Goal: Task Accomplishment & Management: Manage account settings

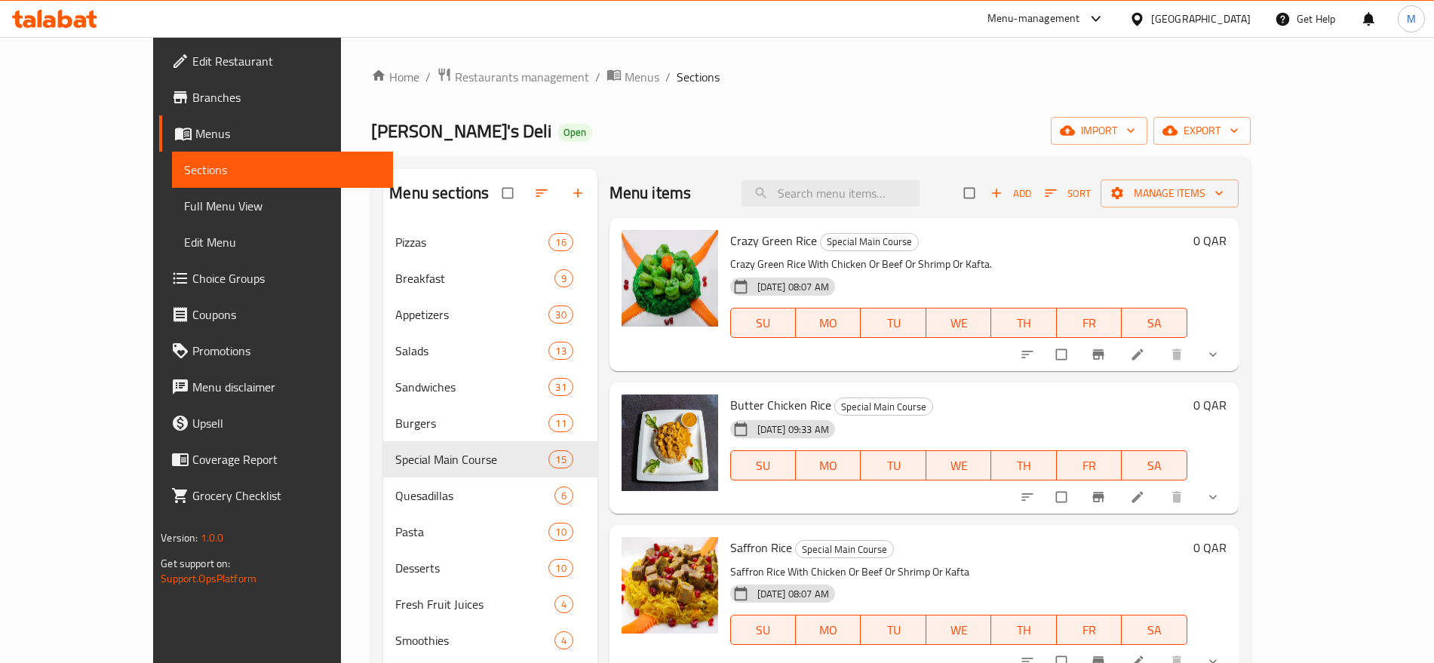
click at [1239, 23] on div "Qatar" at bounding box center [1201, 19] width 100 height 17
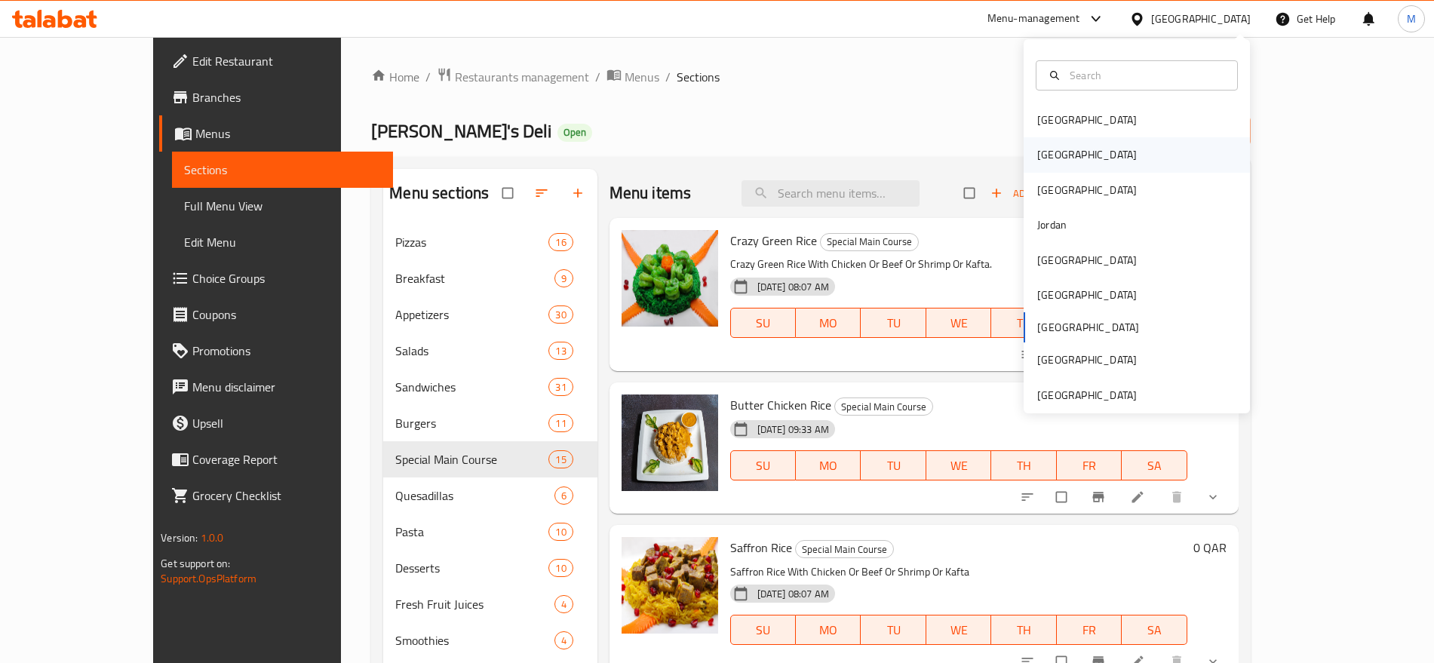
click at [1094, 163] on div "[GEOGRAPHIC_DATA]" at bounding box center [1137, 154] width 226 height 35
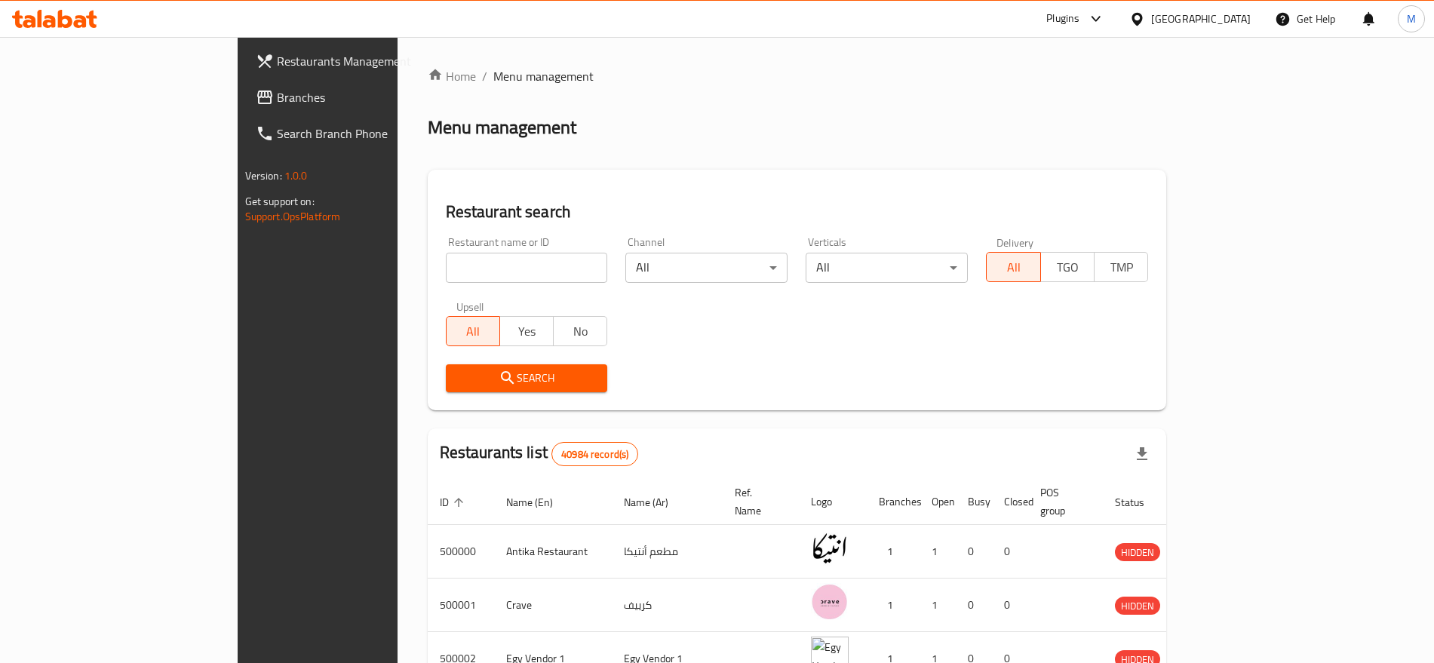
click at [449, 275] on input "search" at bounding box center [527, 268] width 162 height 30
paste input "502249"
type input "502249"
click at [458, 372] on span "Search" at bounding box center [527, 378] width 138 height 19
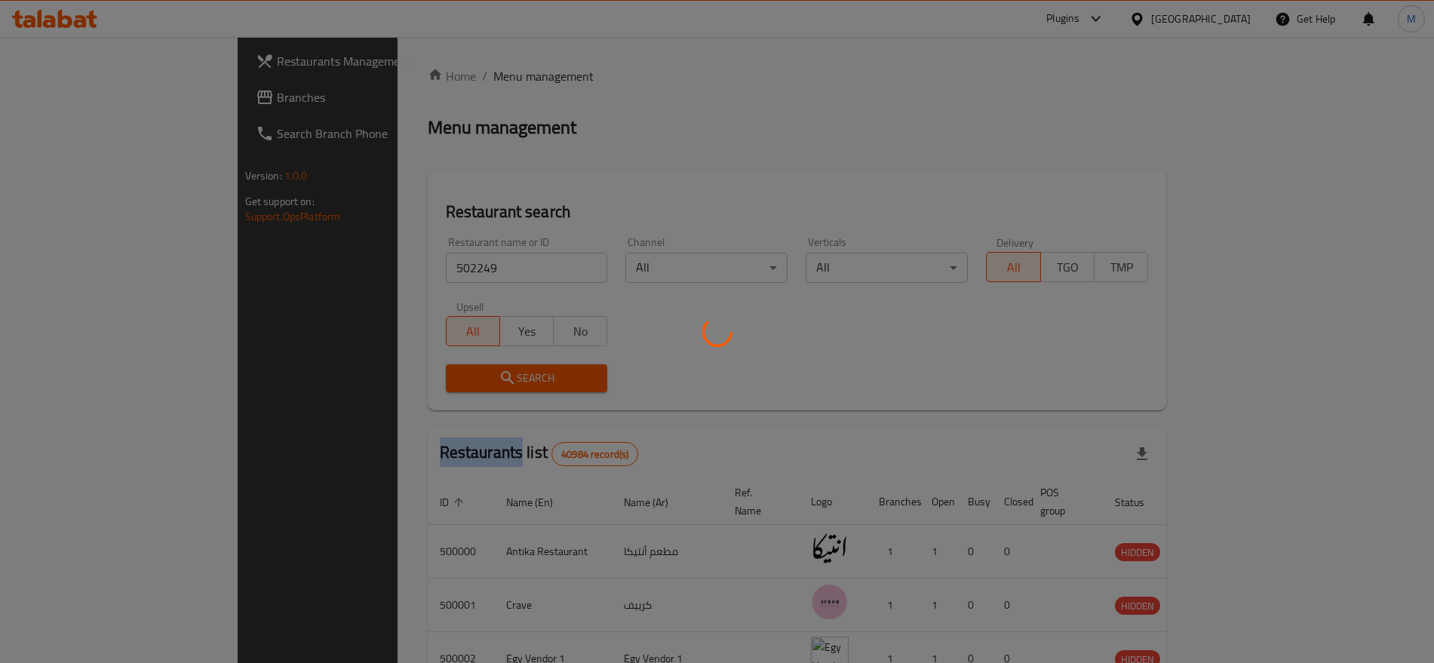
click at [368, 372] on div at bounding box center [717, 331] width 1434 height 663
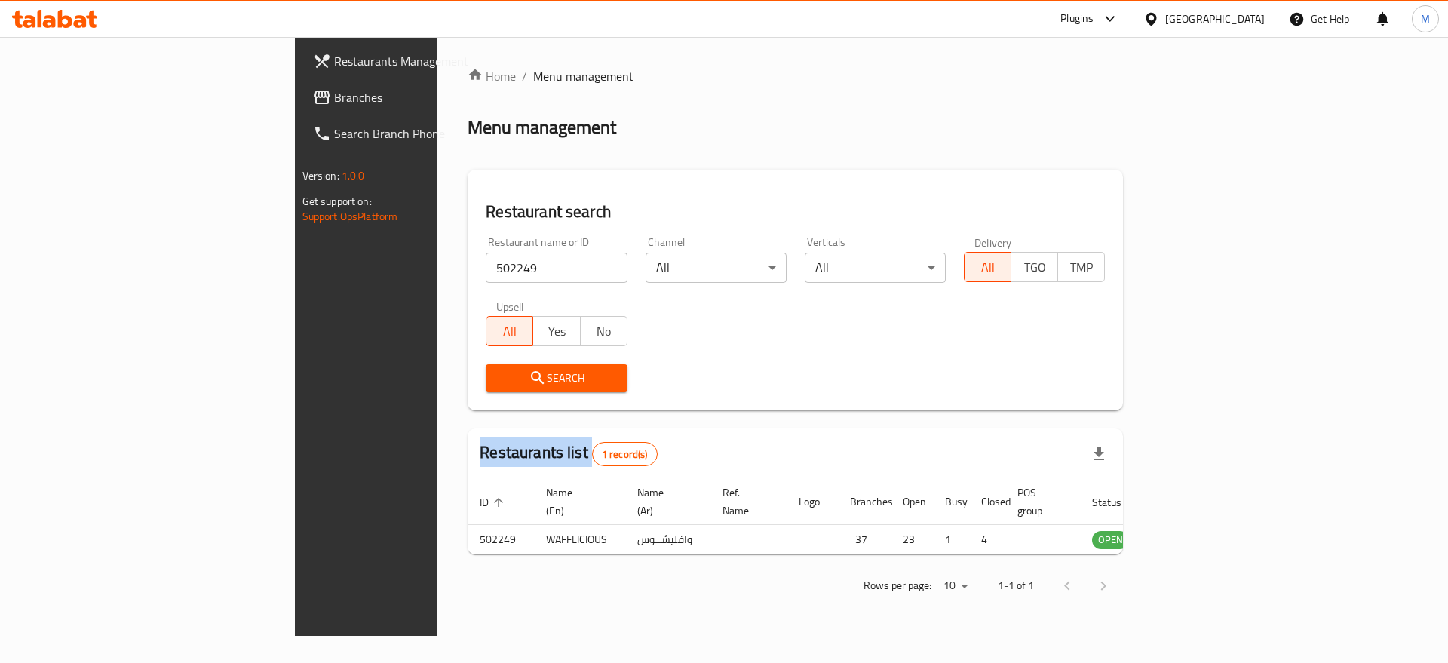
click at [368, 372] on div at bounding box center [724, 331] width 1448 height 663
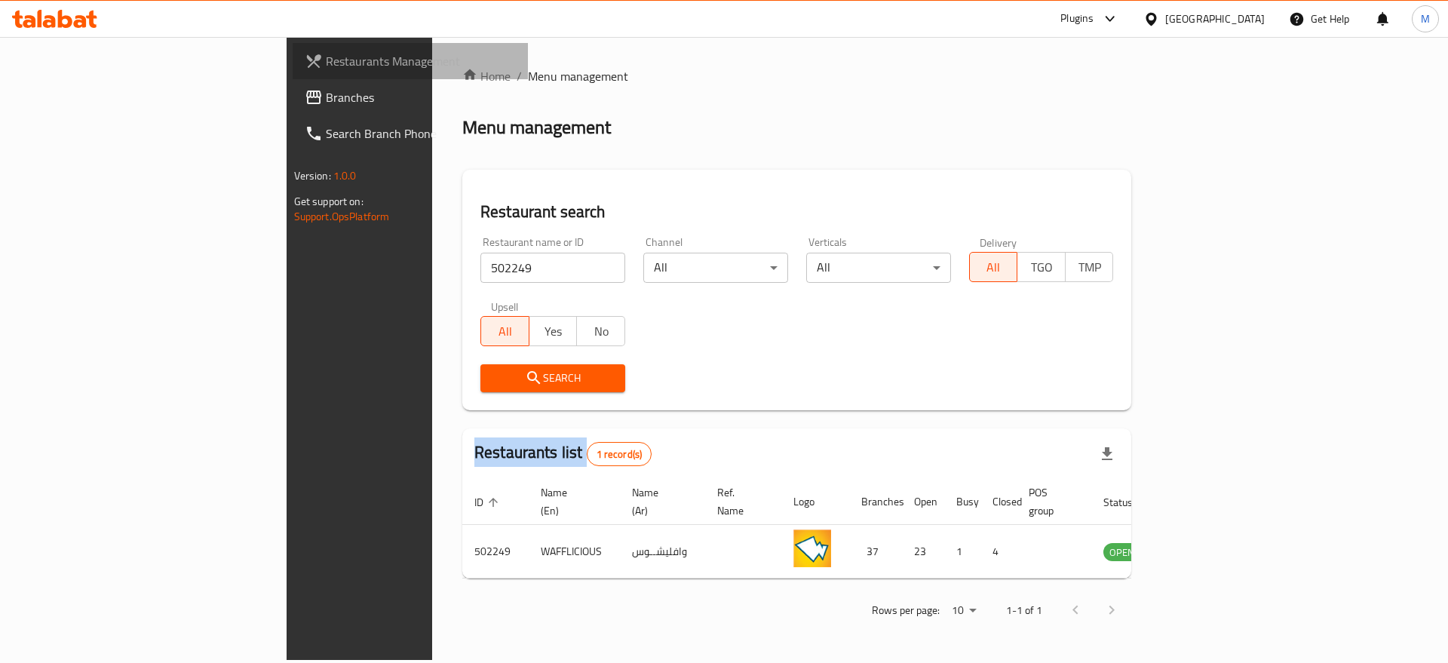
click at [326, 57] on span "Restaurants Management" at bounding box center [421, 61] width 191 height 18
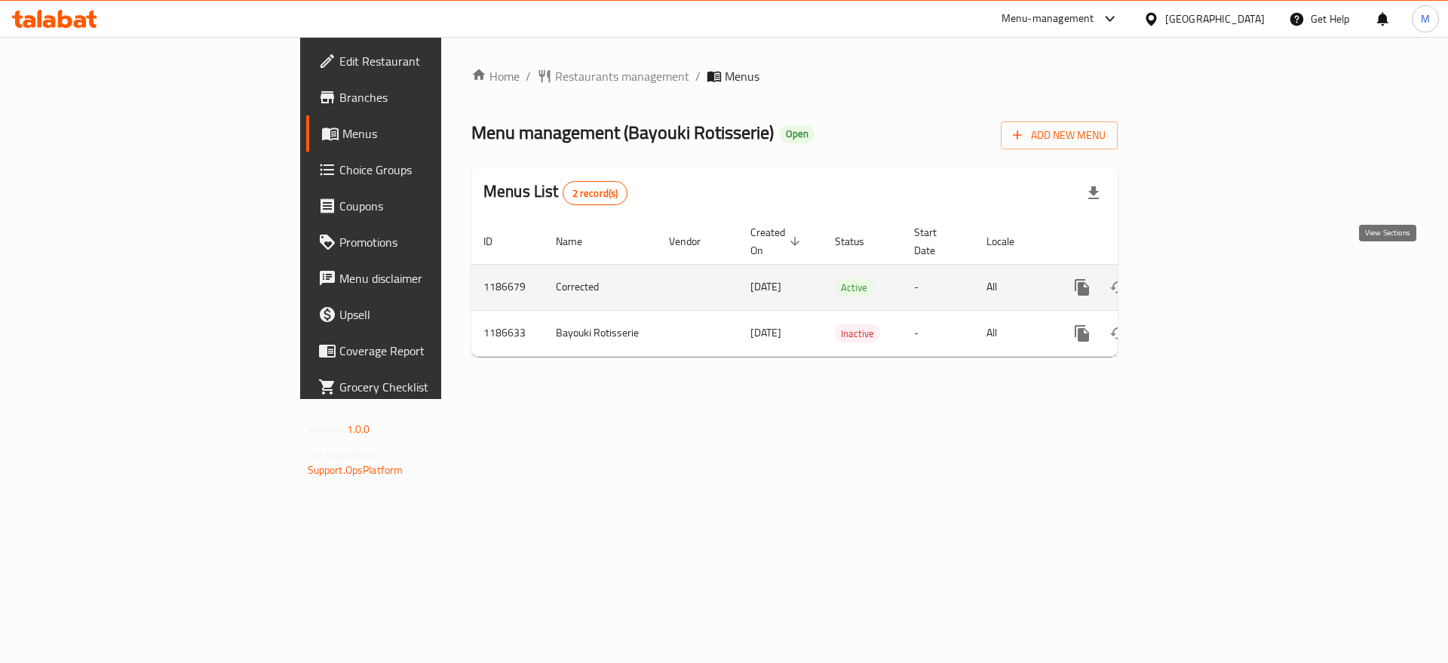
click at [1200, 278] on icon "enhanced table" at bounding box center [1191, 287] width 18 height 18
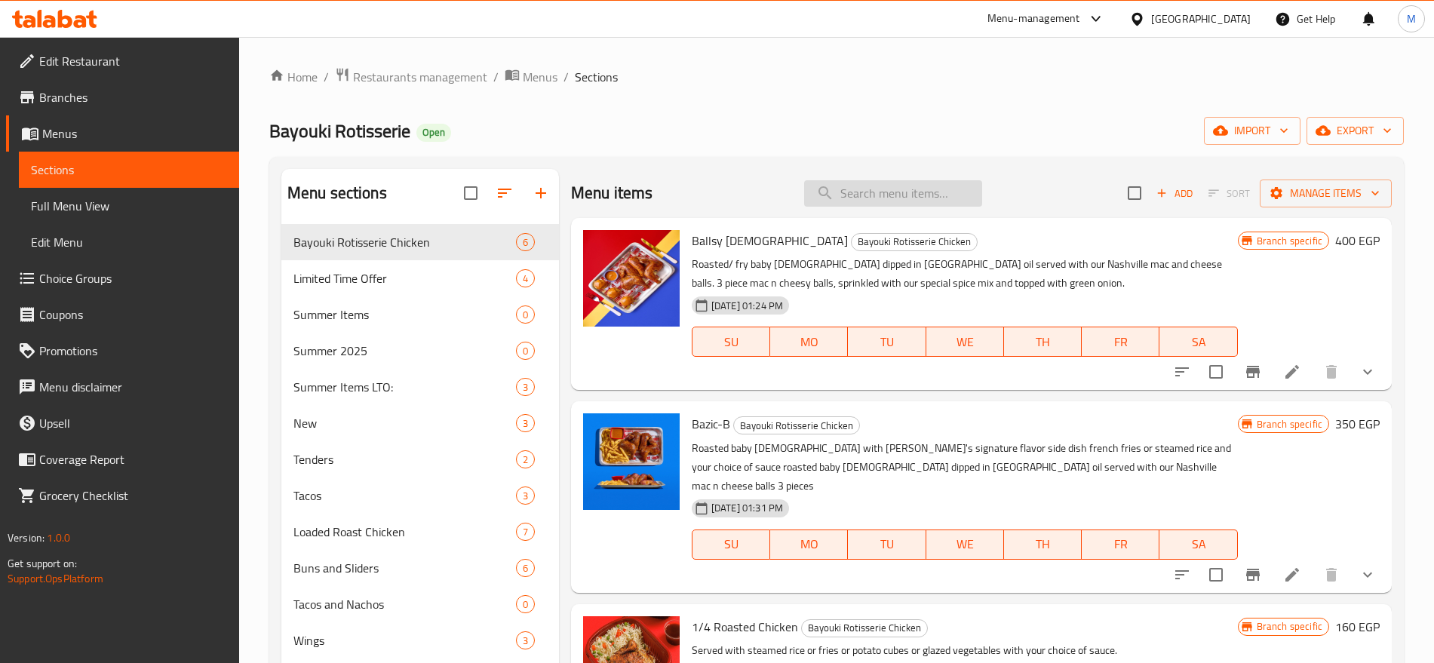
click at [893, 197] on input "search" at bounding box center [893, 193] width 178 height 26
paste input "Half Roasted Chicken"
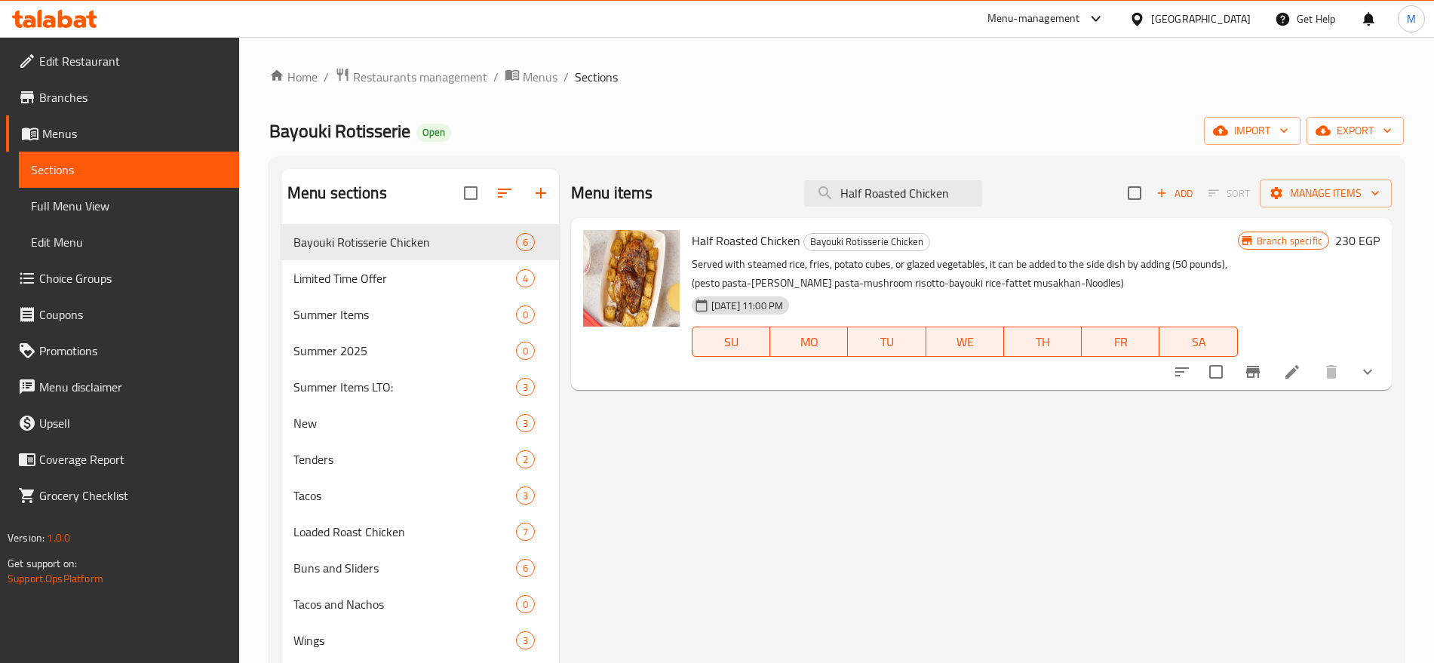
type input "Half Roasted Chicken"
click at [1379, 378] on button "show more" at bounding box center [1368, 372] width 36 height 36
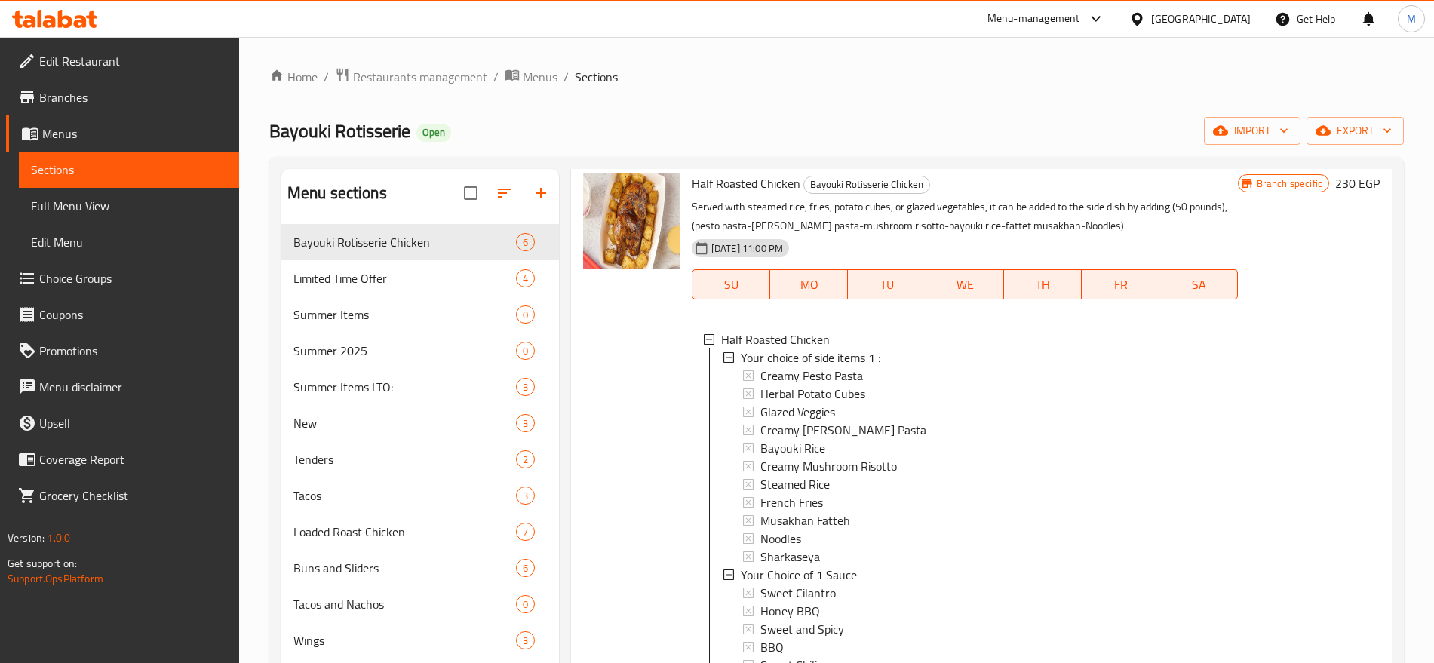
scroll to position [225, 0]
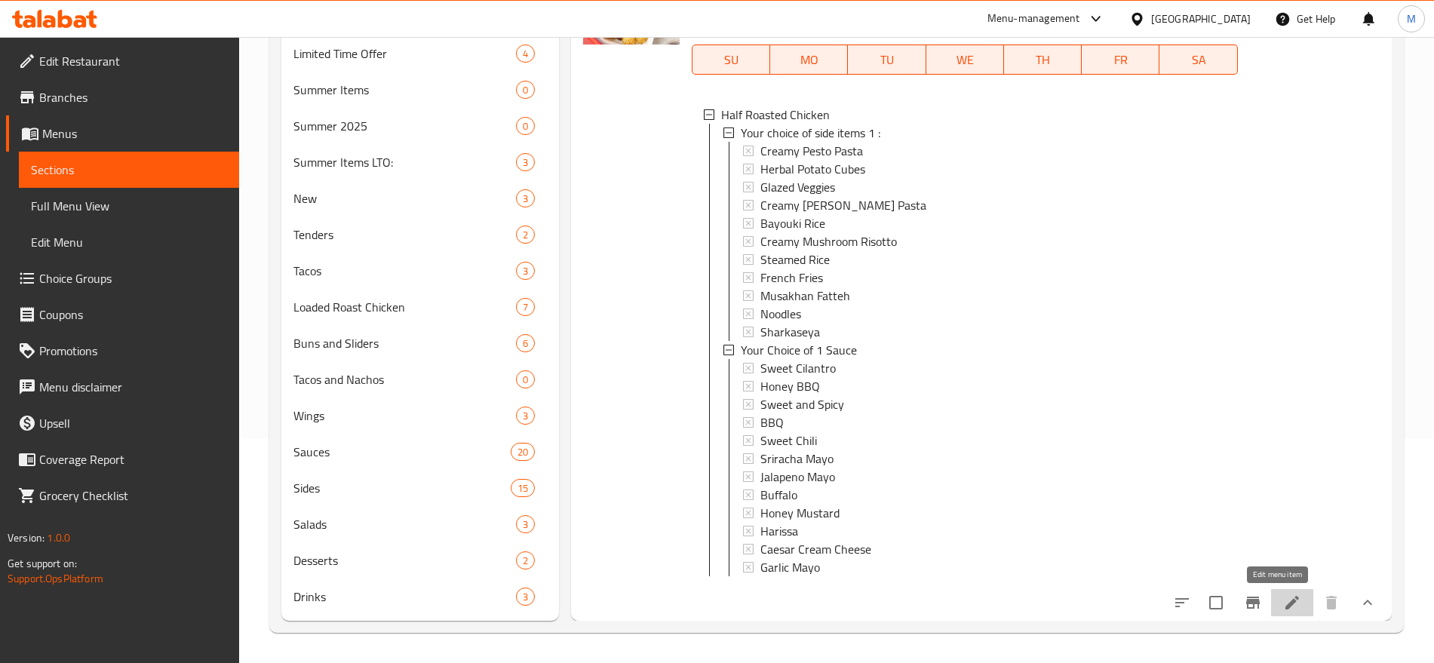
click at [1283, 610] on icon at bounding box center [1292, 603] width 18 height 18
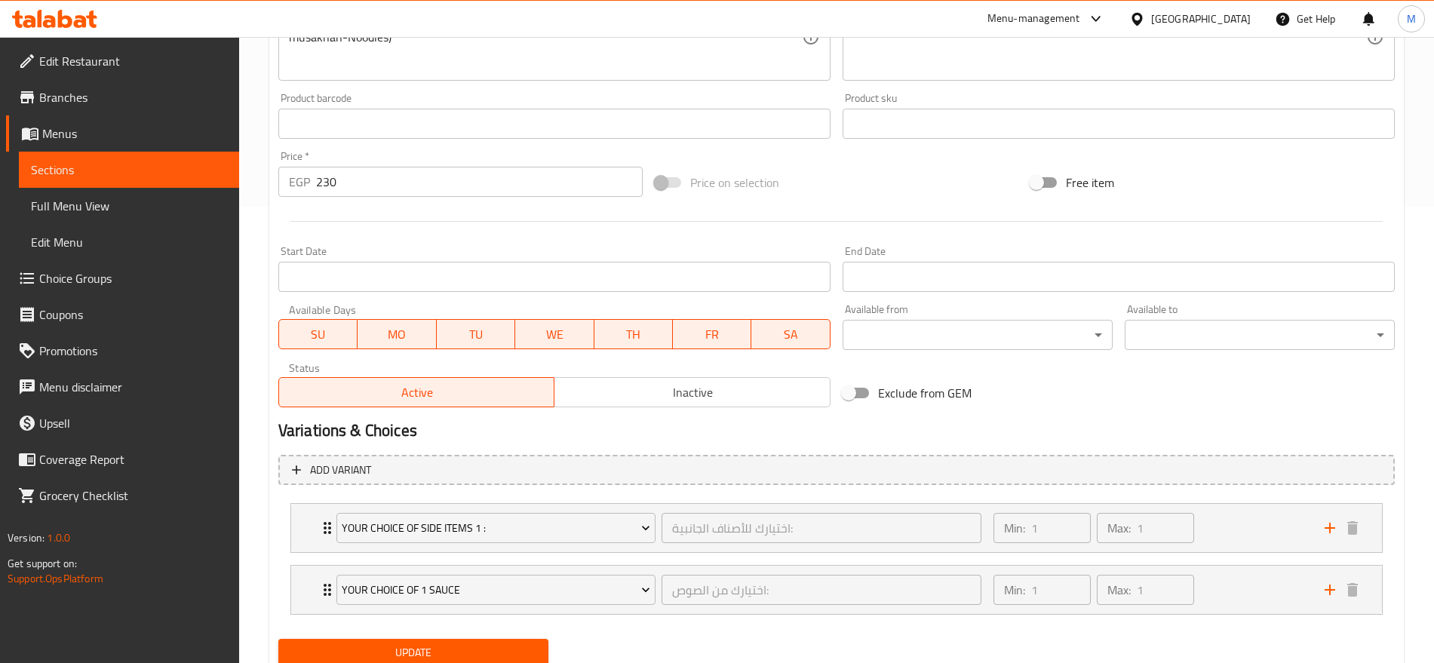
scroll to position [511, 0]
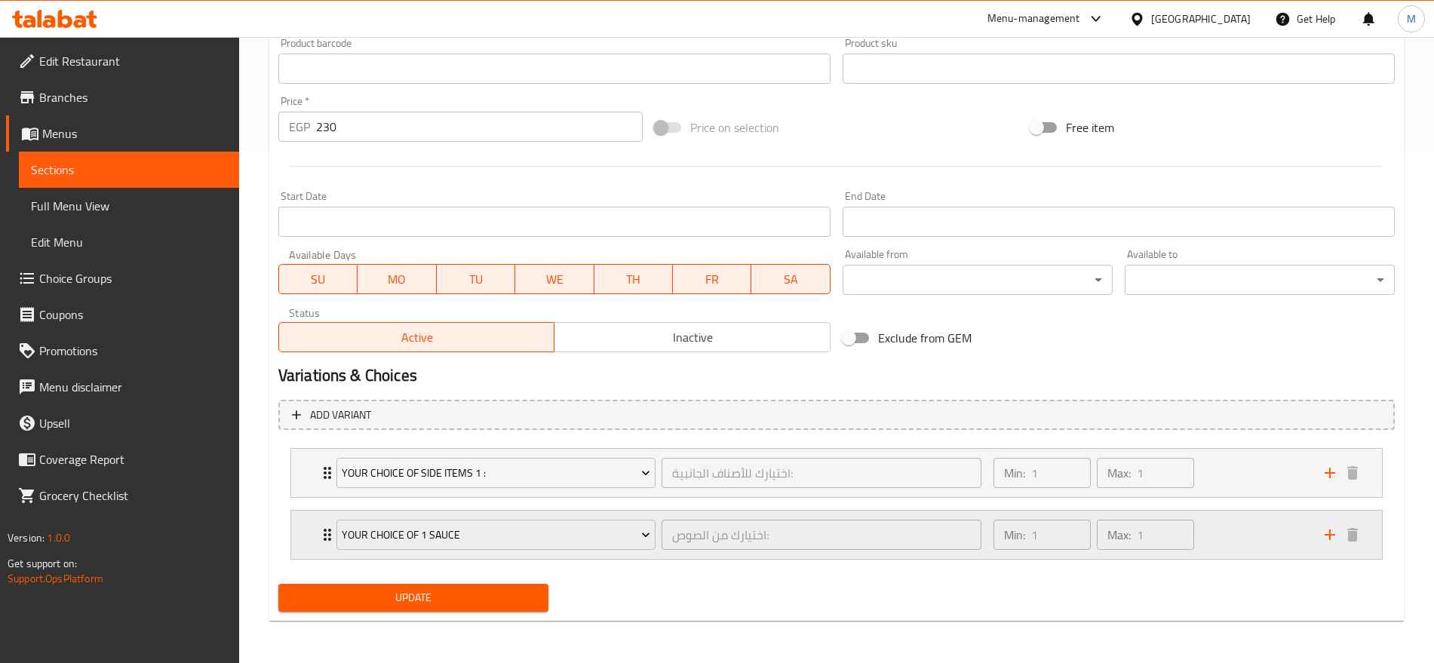
click at [1257, 524] on div "Min: 1 ​ Max: 1 ​" at bounding box center [1149, 535] width 331 height 48
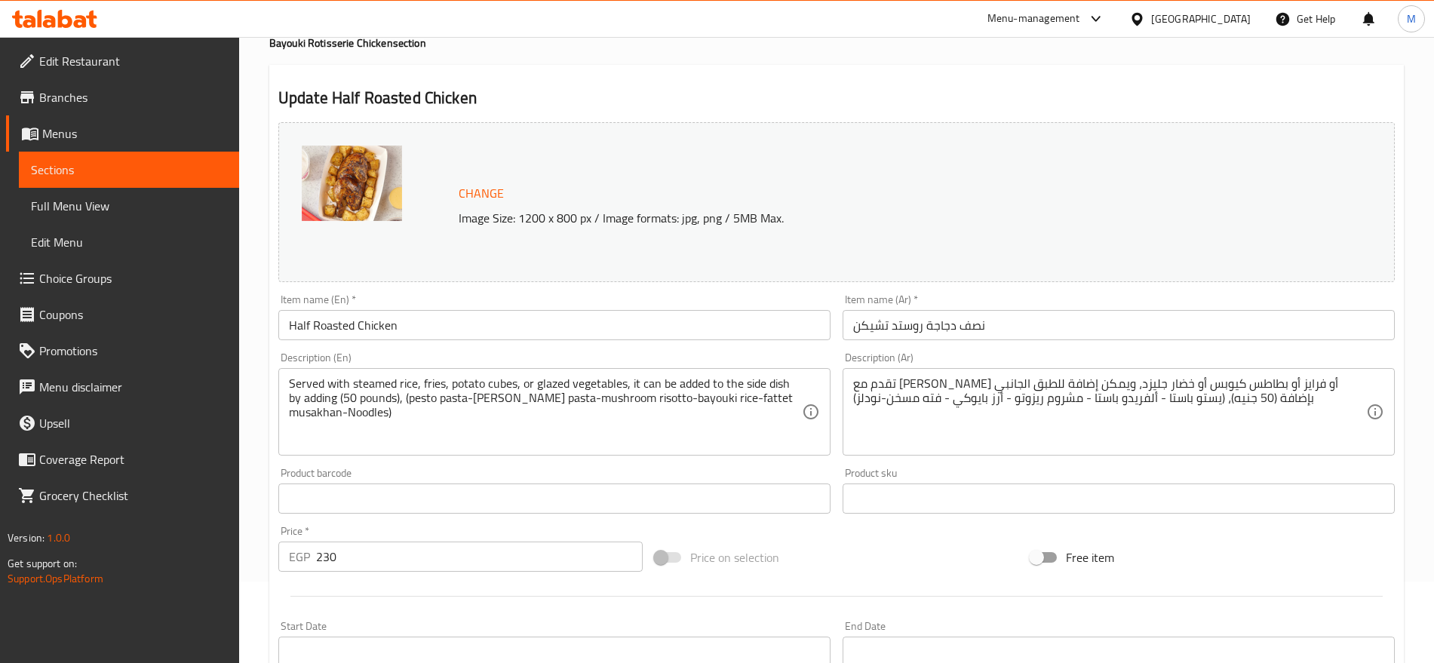
scroll to position [51, 0]
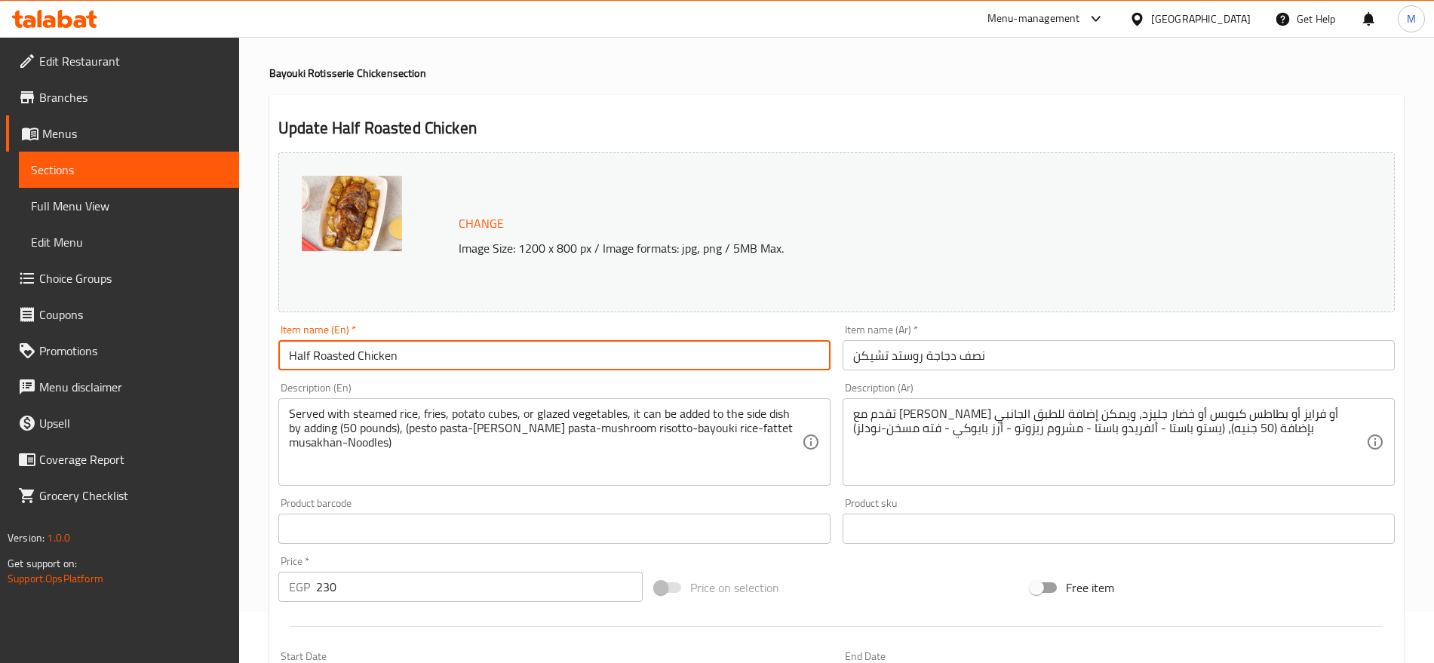
click at [419, 370] on input "Half Roasted Chicken" at bounding box center [554, 355] width 552 height 30
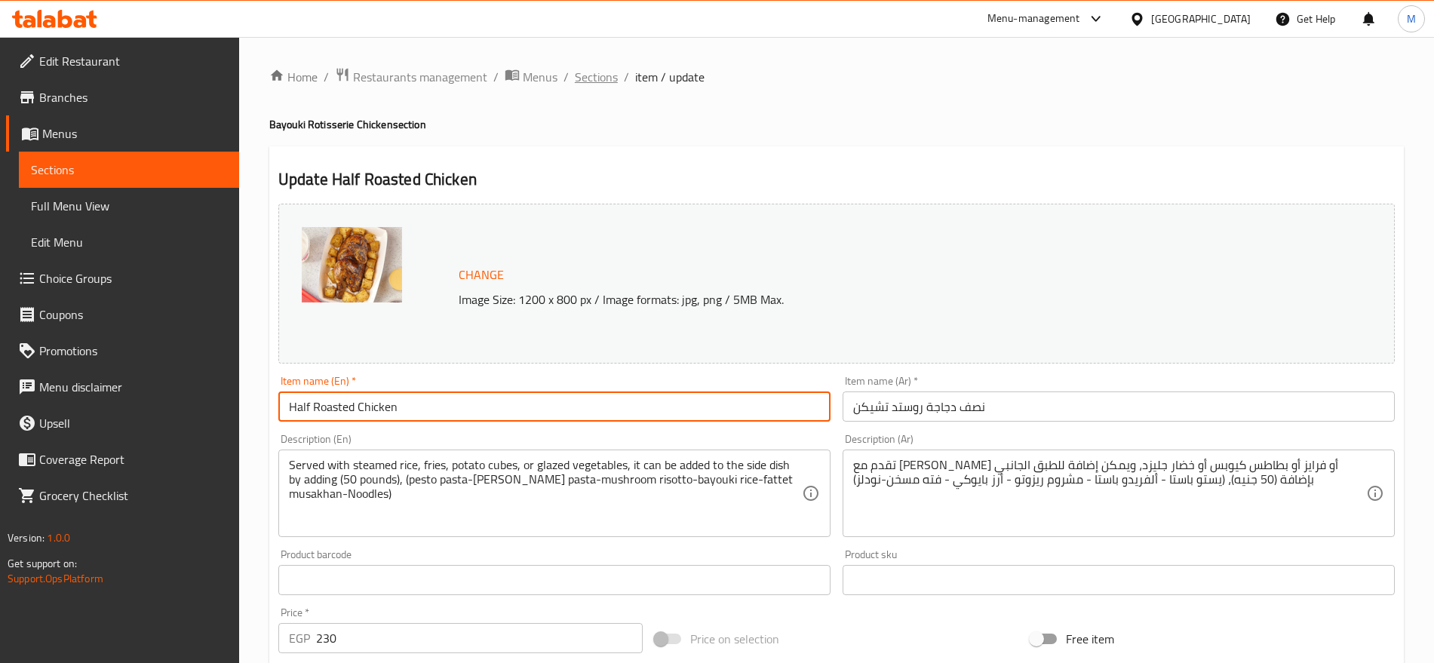
click at [591, 73] on span "Sections" at bounding box center [596, 77] width 43 height 18
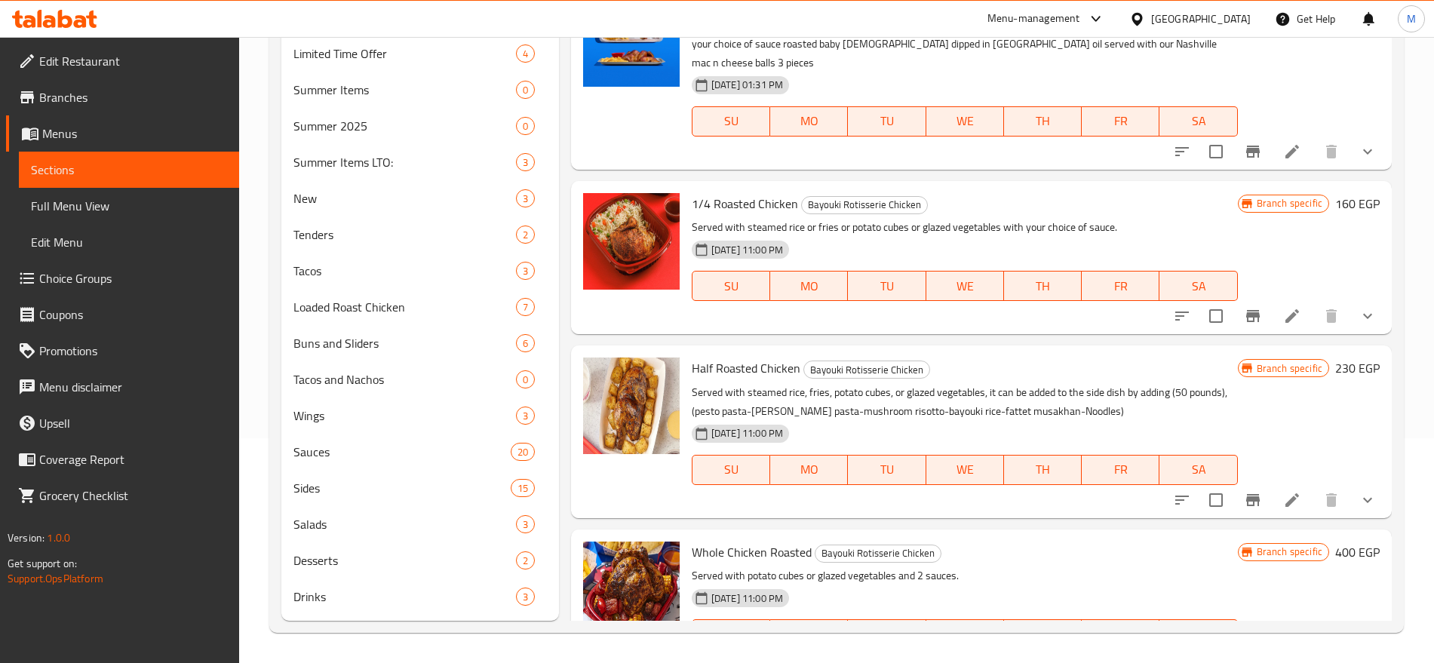
scroll to position [232, 0]
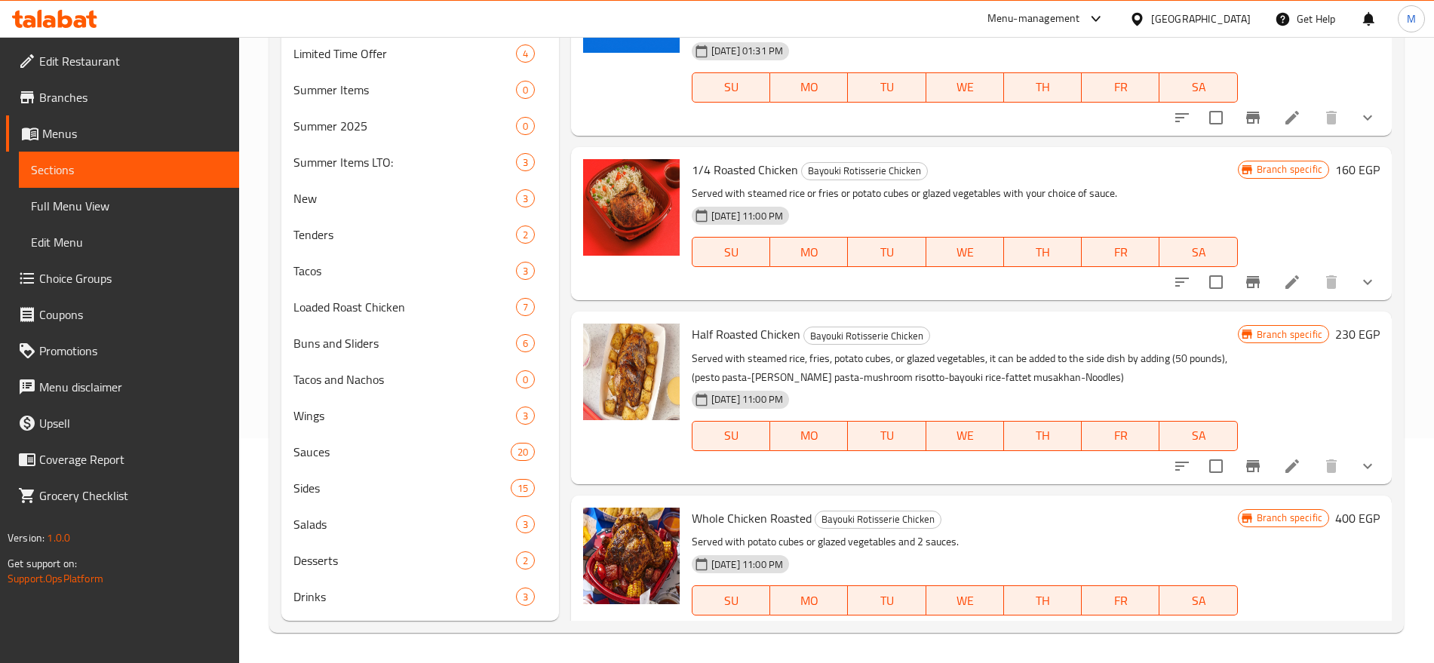
click at [1363, 457] on button "show more" at bounding box center [1368, 466] width 36 height 36
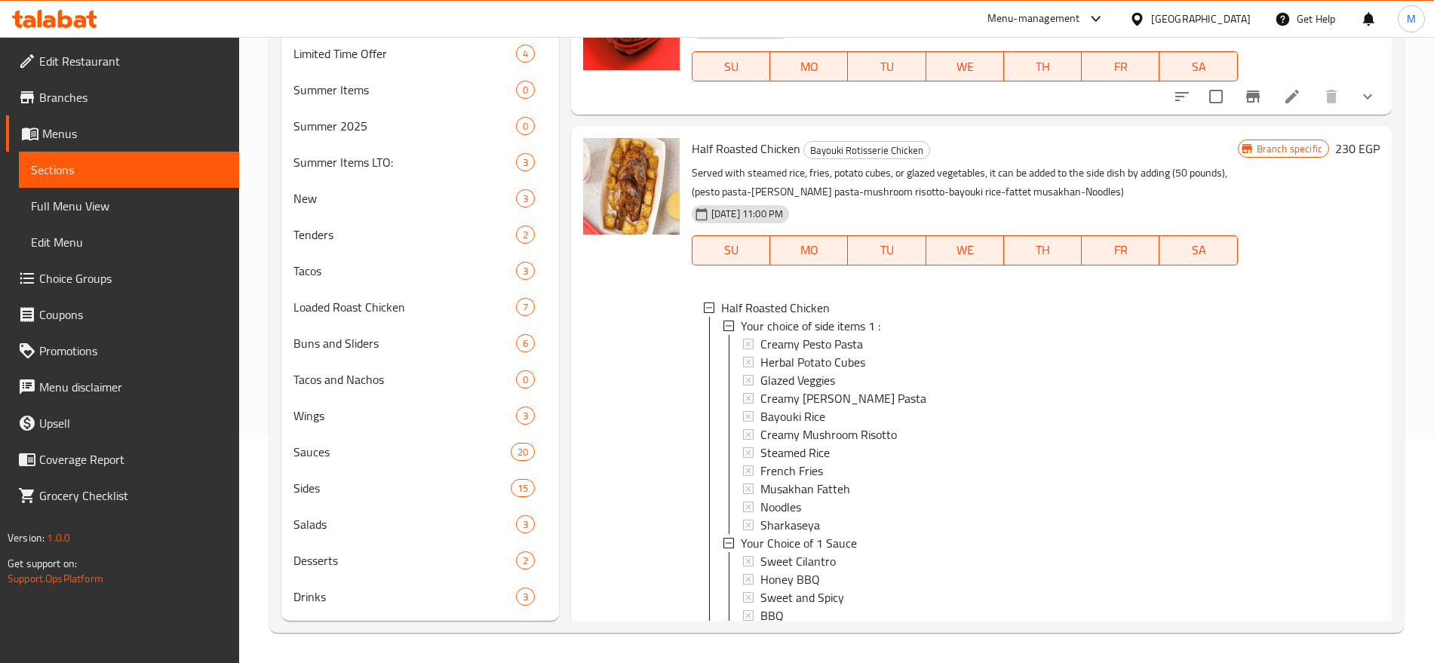
scroll to position [2, 0]
click at [864, 532] on div "Your Choice of 1 Sauce" at bounding box center [983, 541] width 485 height 18
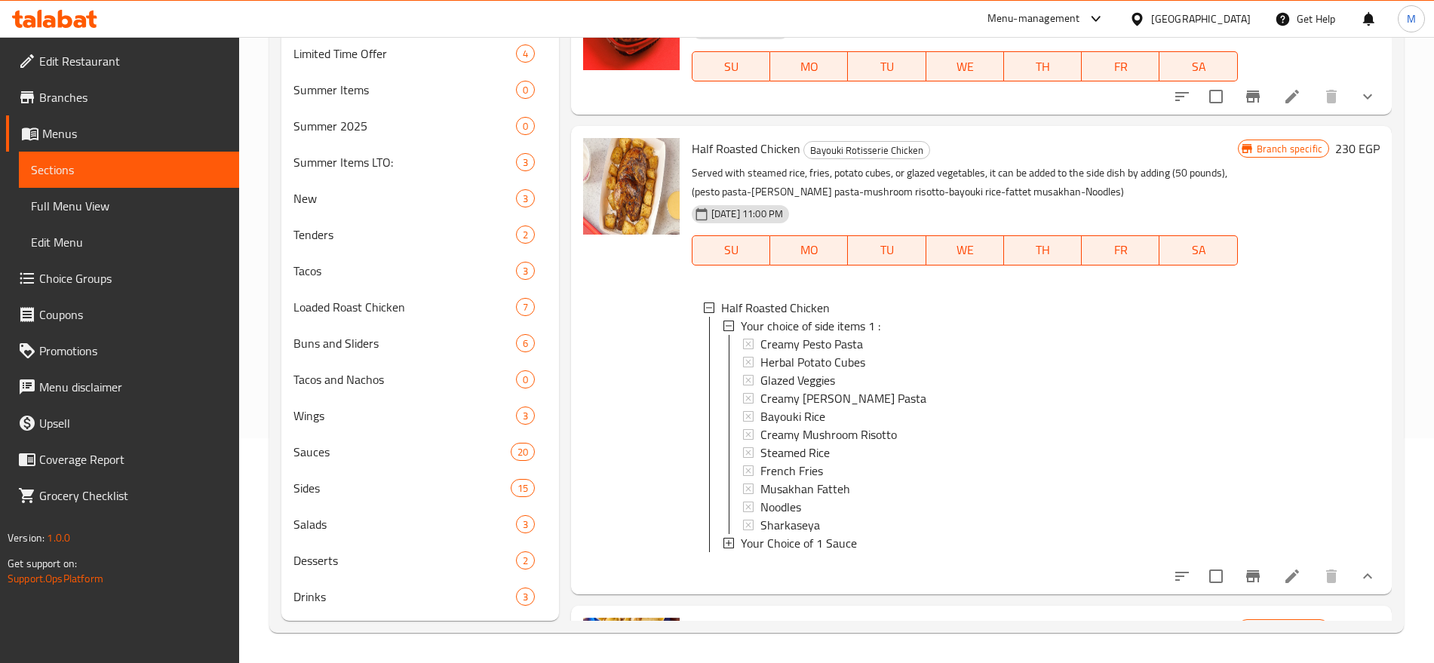
click at [864, 534] on div "Your Choice of 1 Sauce" at bounding box center [983, 543] width 485 height 18
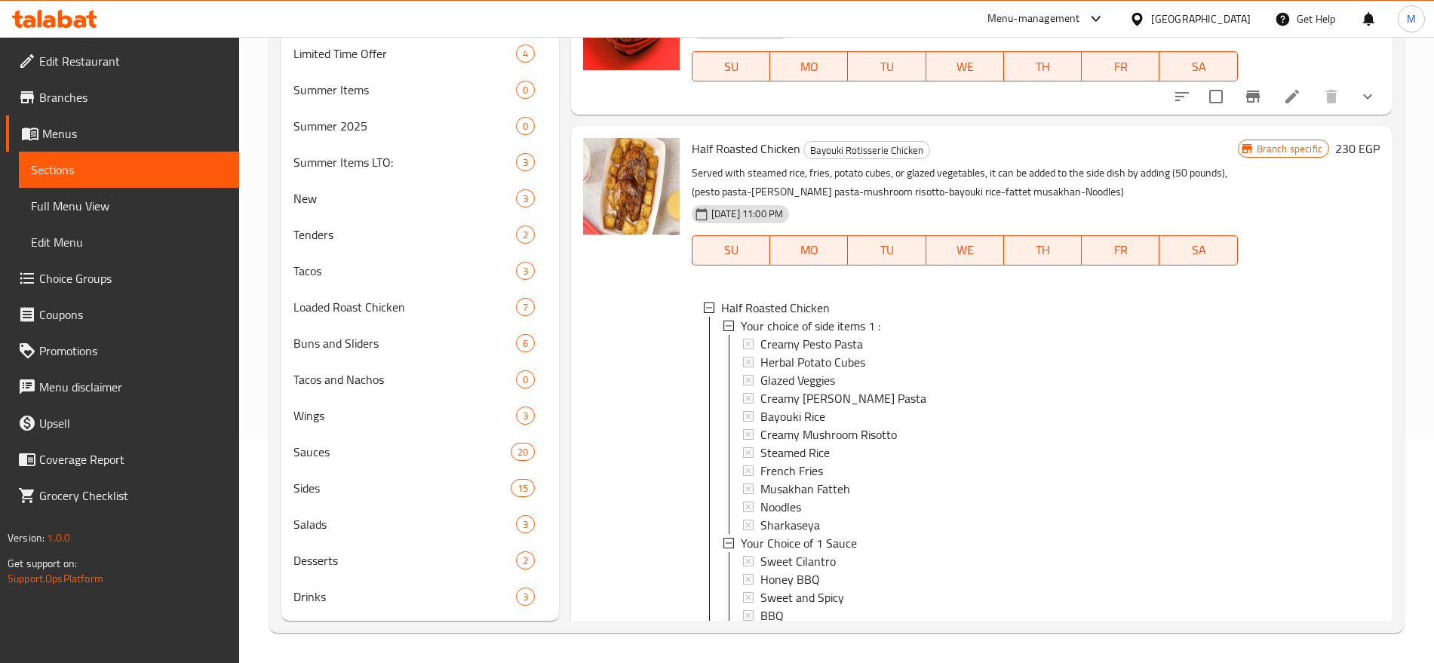
click at [864, 534] on div "Your Choice of 1 Sauce" at bounding box center [983, 543] width 485 height 18
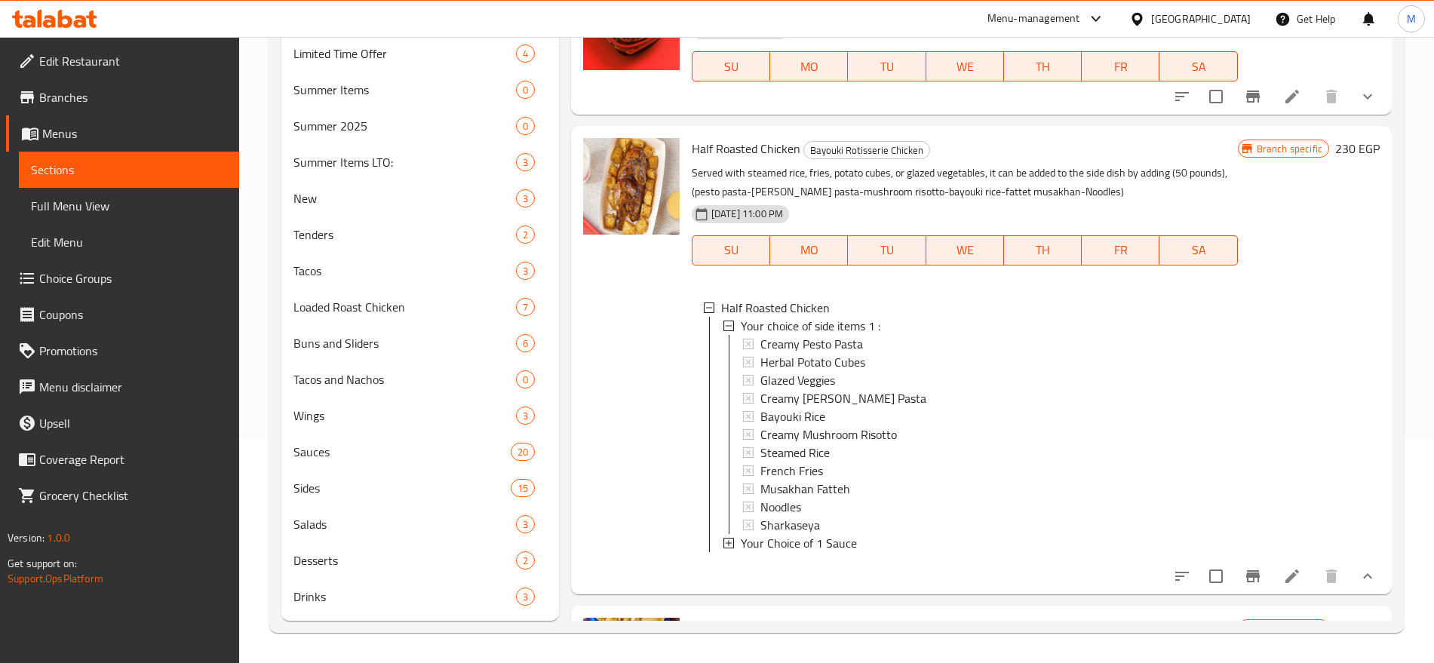
click at [864, 534] on div "Your Choice of 1 Sauce" at bounding box center [983, 543] width 485 height 18
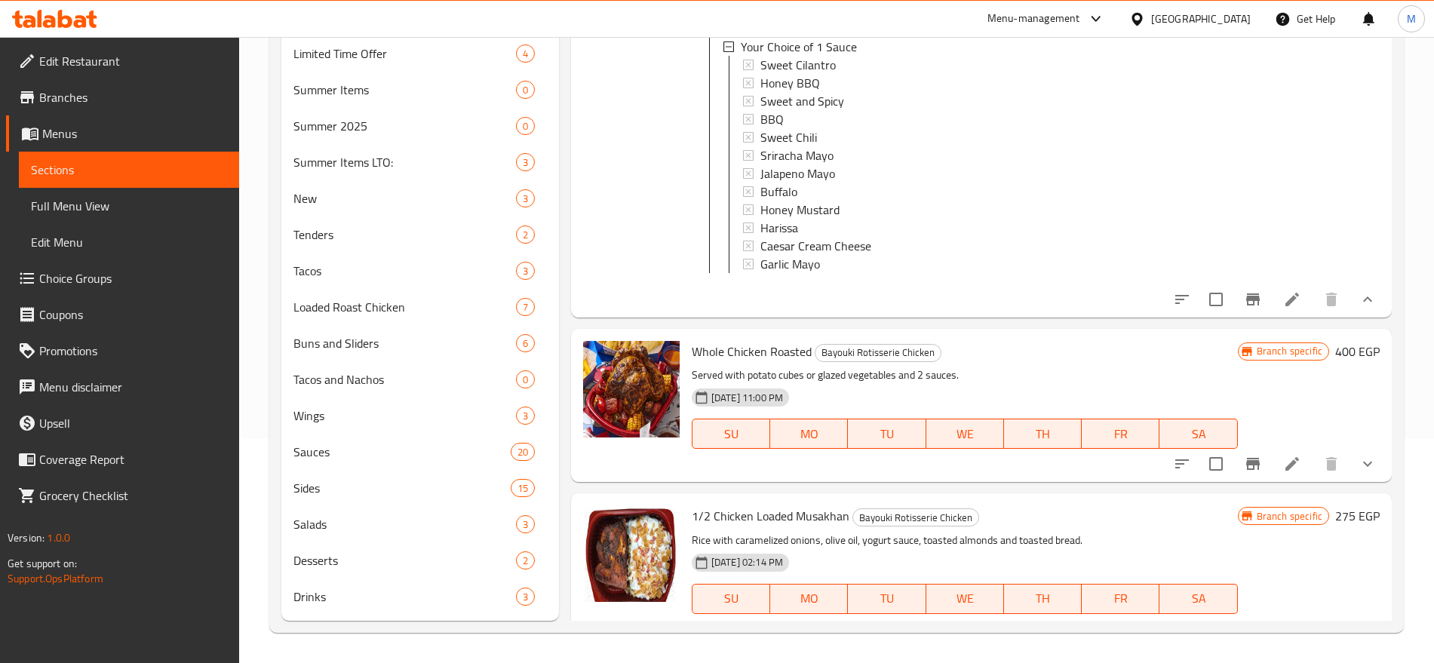
scroll to position [919, 0]
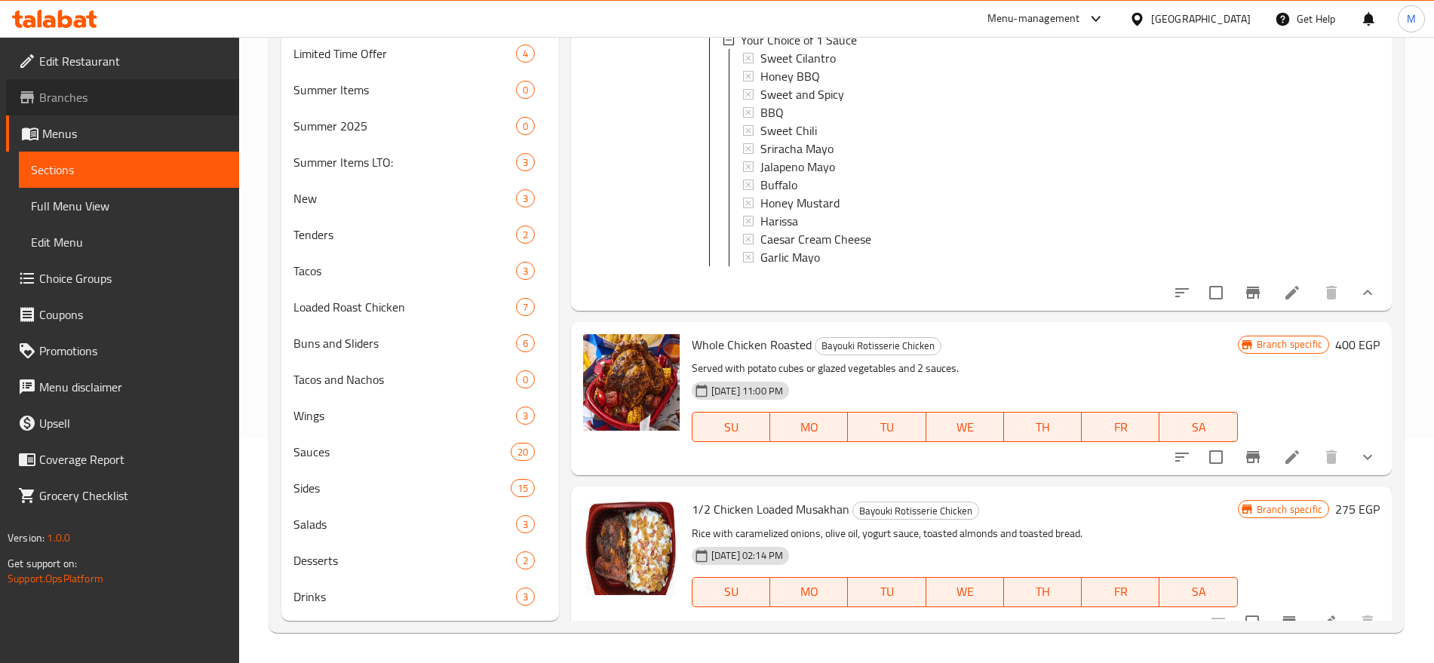
click at [118, 99] on span "Branches" at bounding box center [133, 97] width 188 height 18
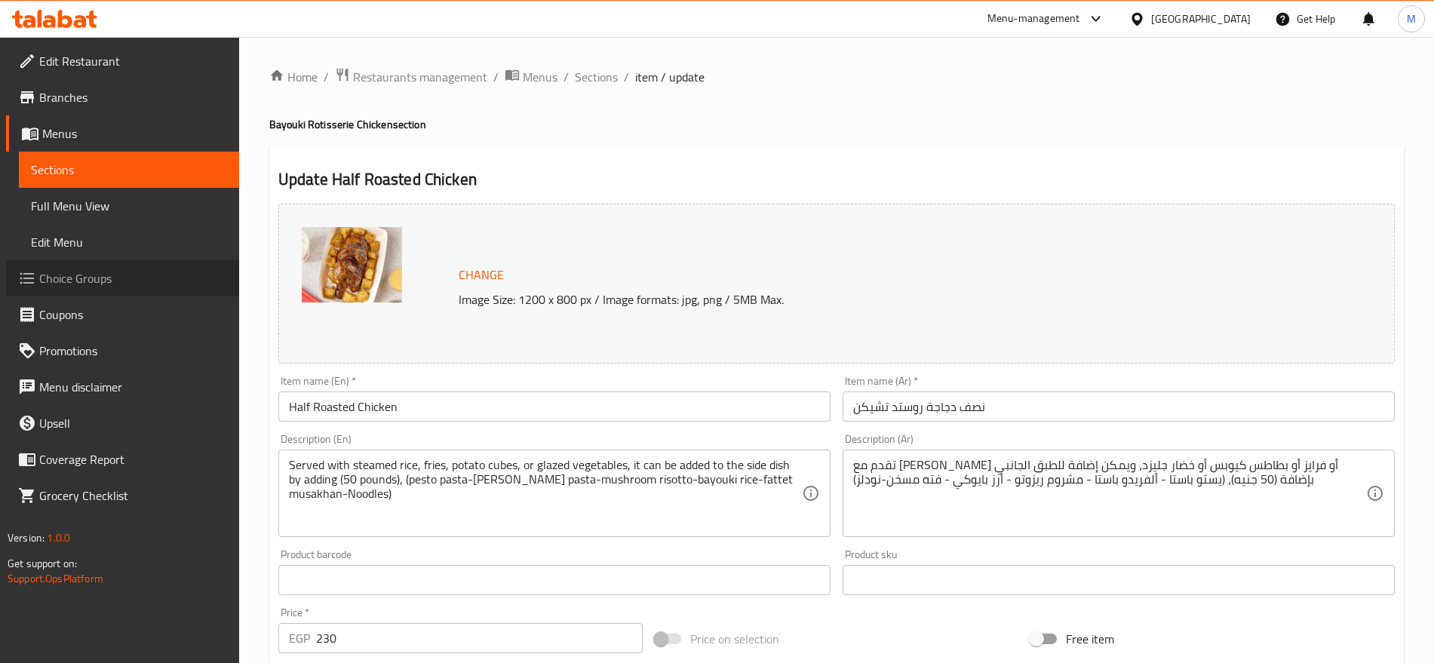
click at [96, 280] on span "Choice Groups" at bounding box center [133, 278] width 188 height 18
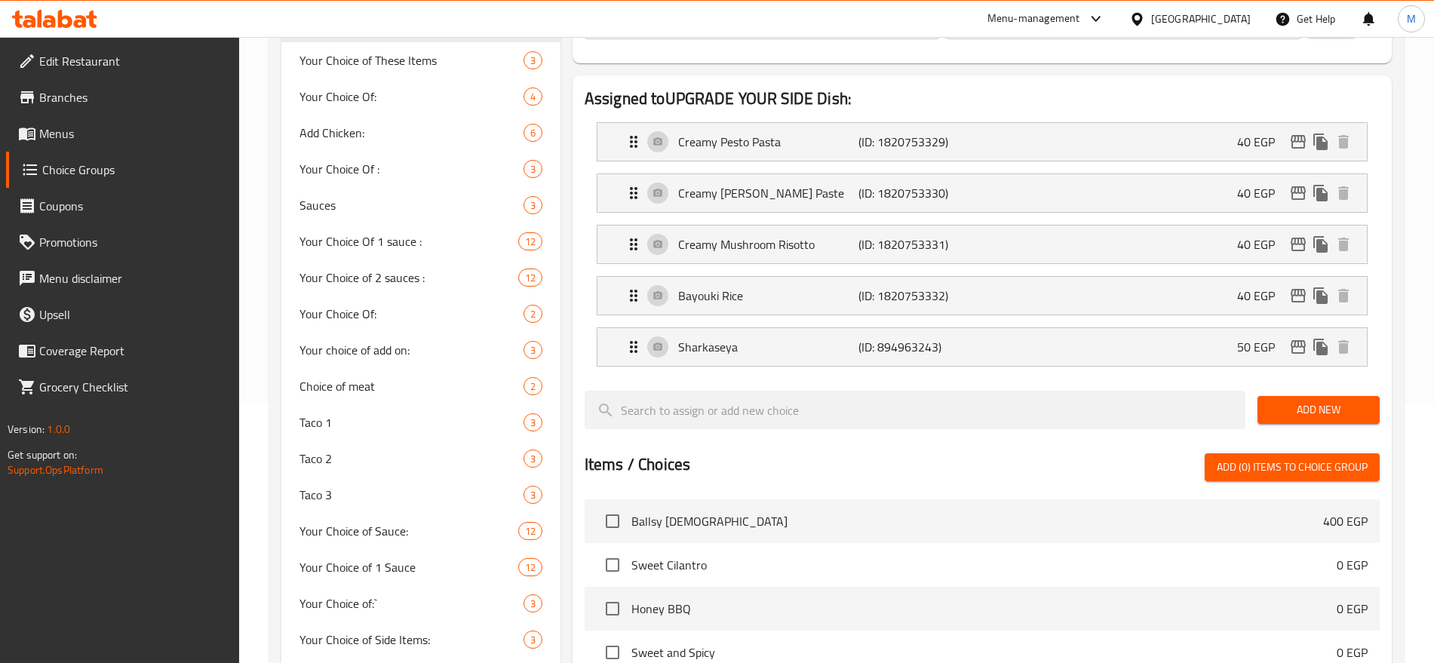
scroll to position [271, 0]
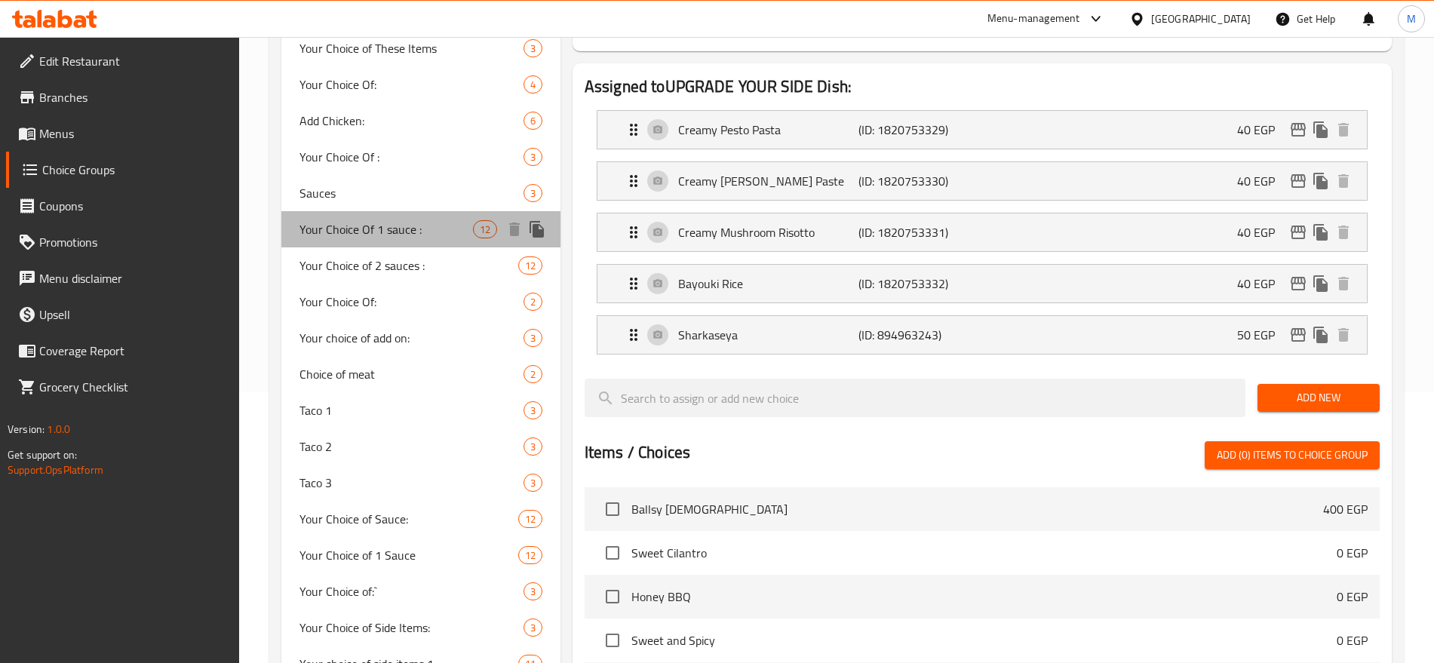
click at [404, 229] on span "Your Choice Of 1 sauce :" at bounding box center [385, 229] width 173 height 18
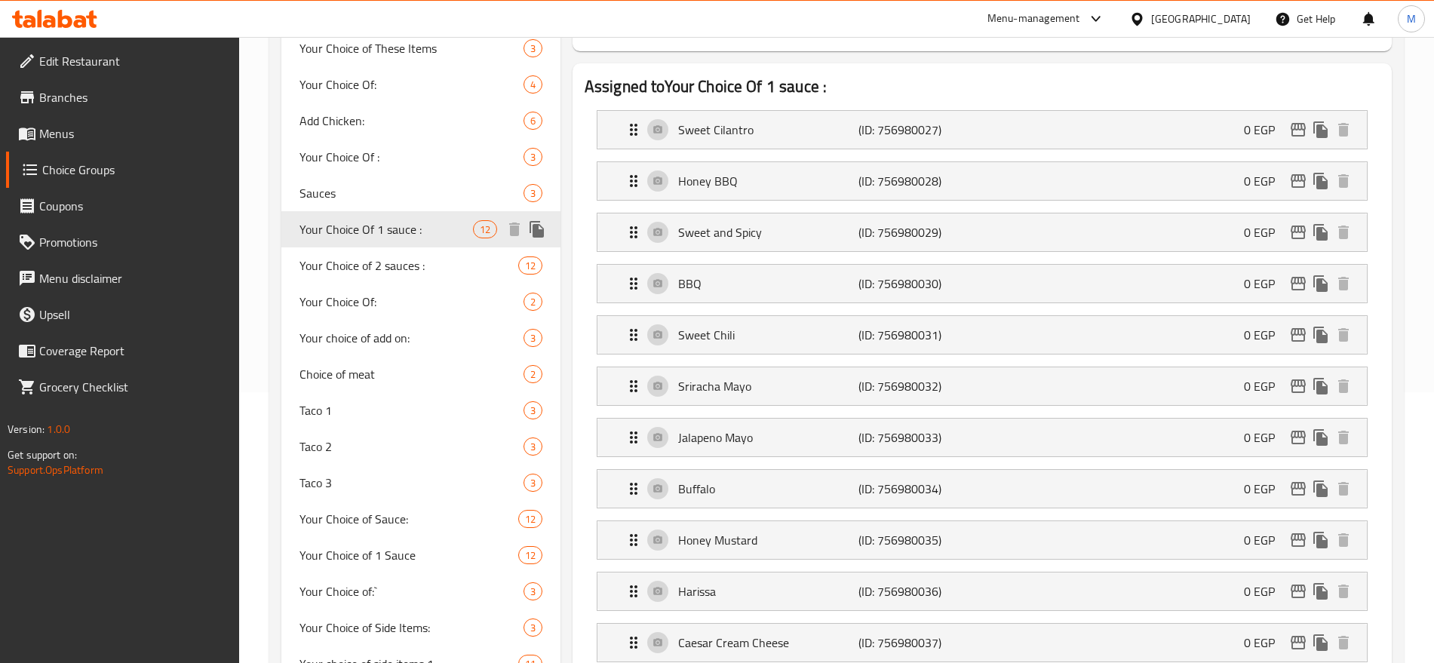
type input "Your Choice Of 1 sauce :"
type input "إختيارك من صوص 1 :"
type input "1"
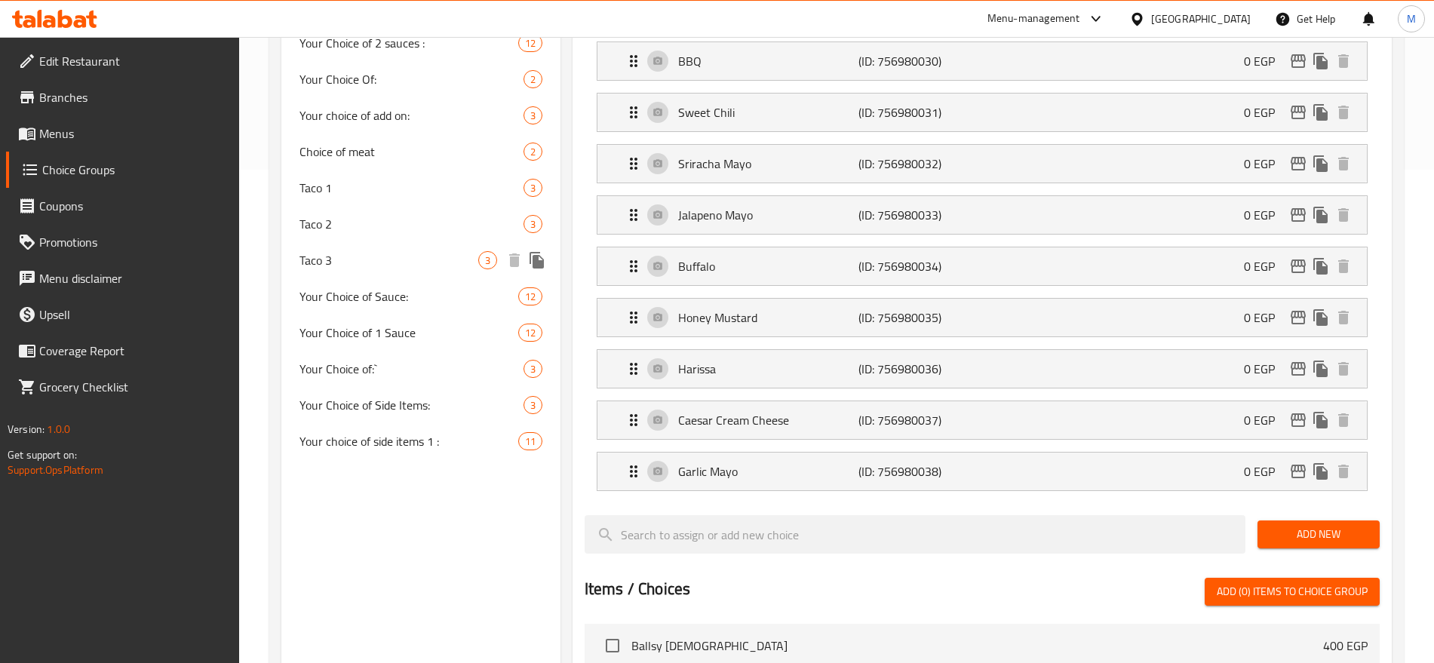
scroll to position [496, 0]
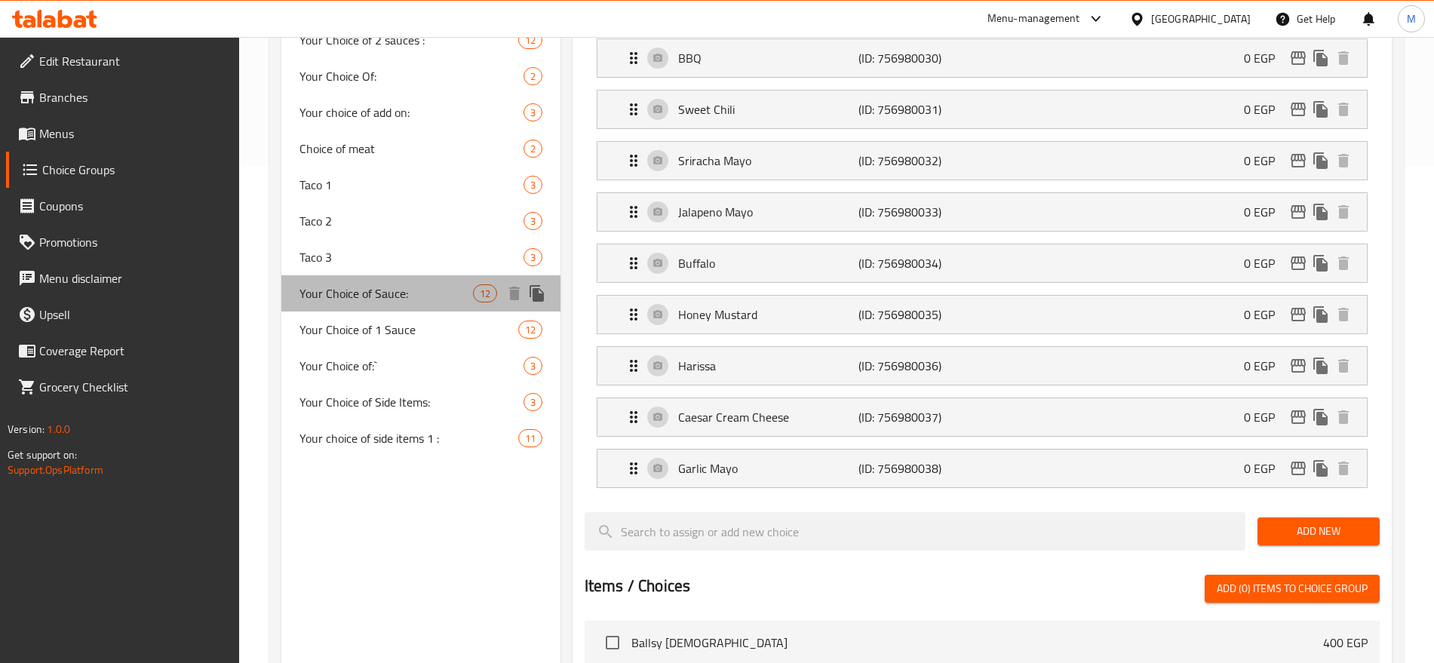
click at [425, 292] on span "Your Choice of Sauce:" at bounding box center [385, 293] width 173 height 18
type input "Your Choice of Sauce:"
type input "اختيارك من الصوص:"
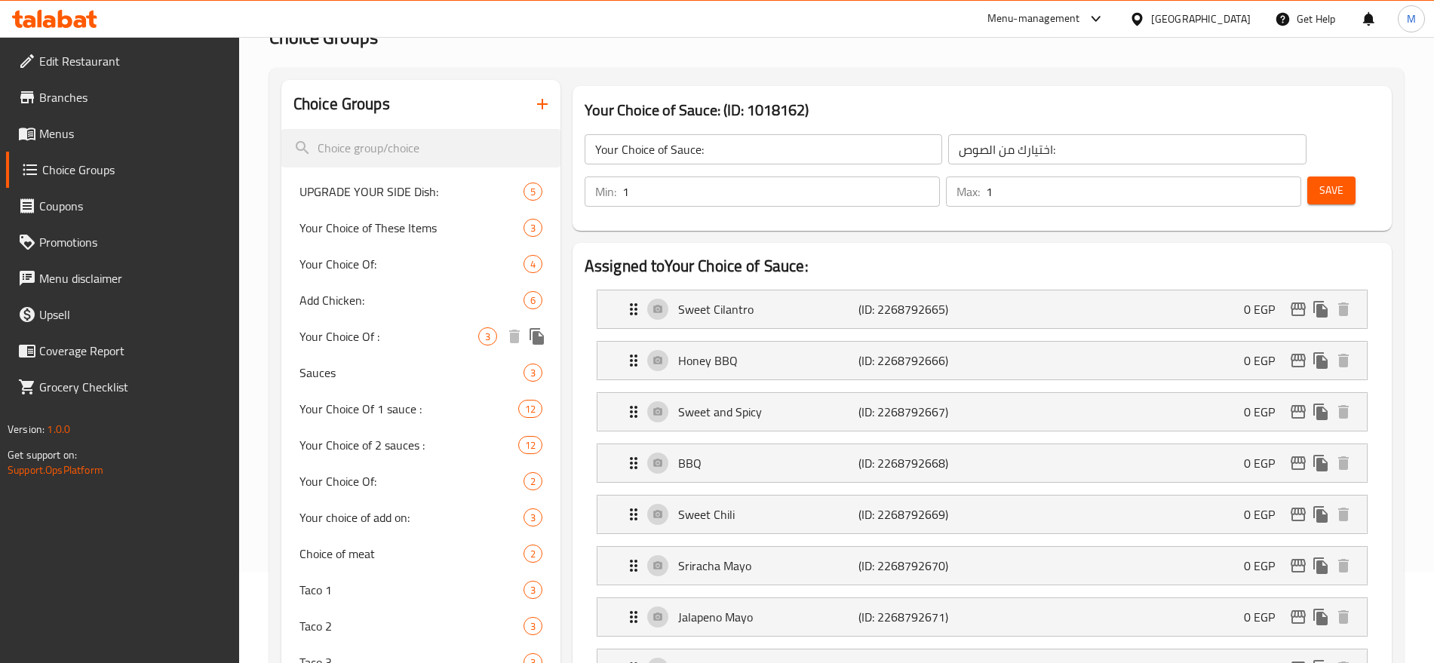
scroll to position [83, 0]
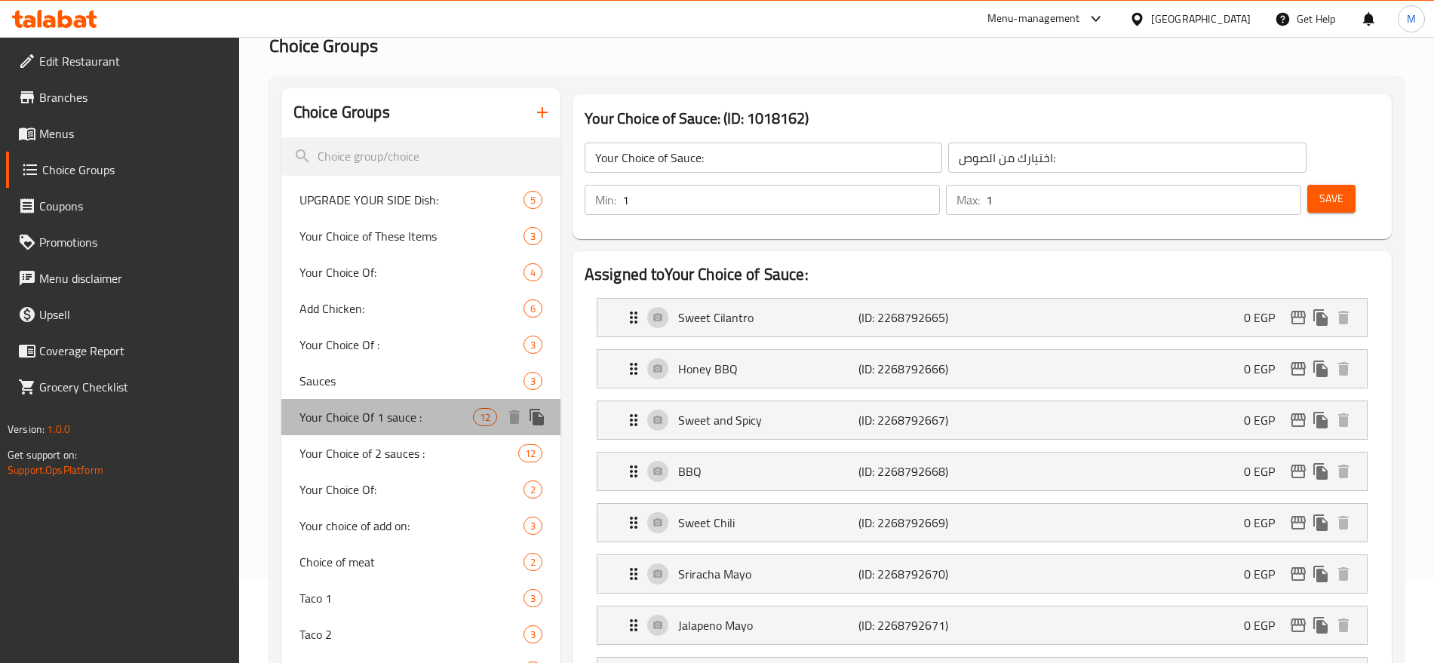
click at [428, 419] on span "Your Choice Of 1 sauce :" at bounding box center [385, 417] width 173 height 18
type input "Your Choice Of 1 sauce :"
type input "إختيارك من صوص 1 :"
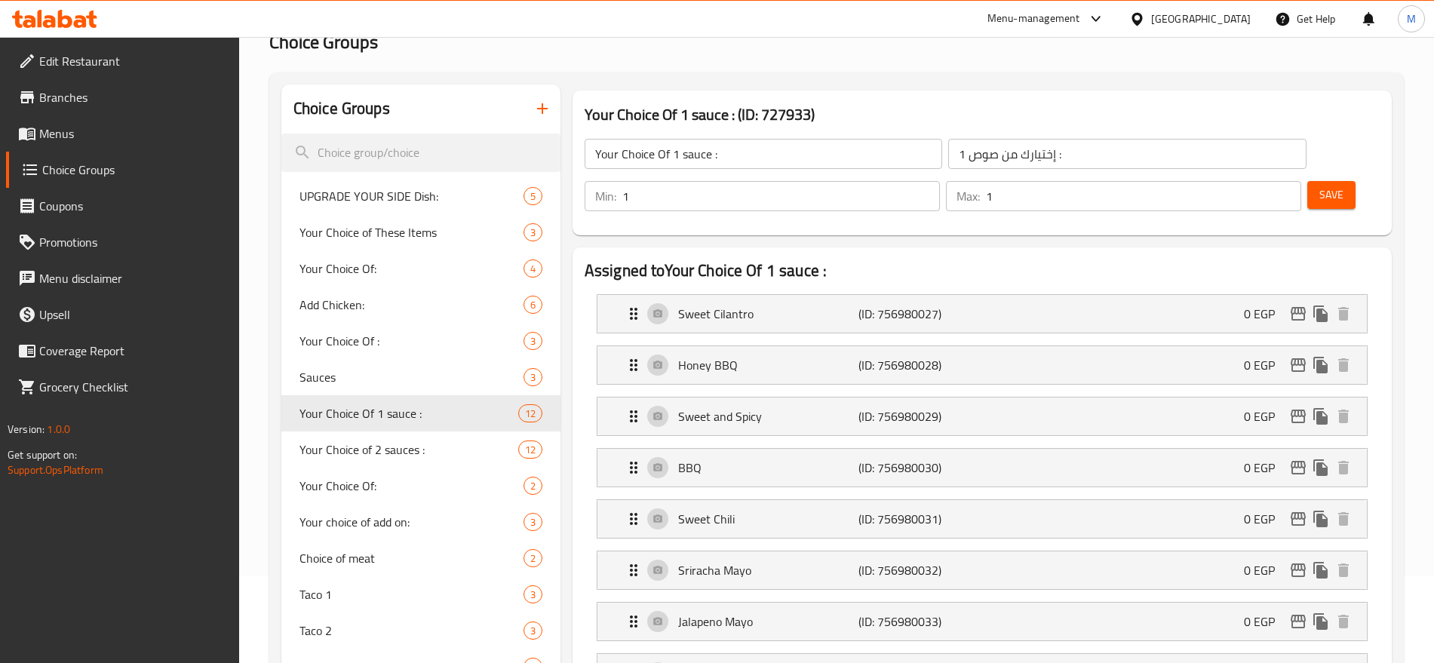
scroll to position [85, 0]
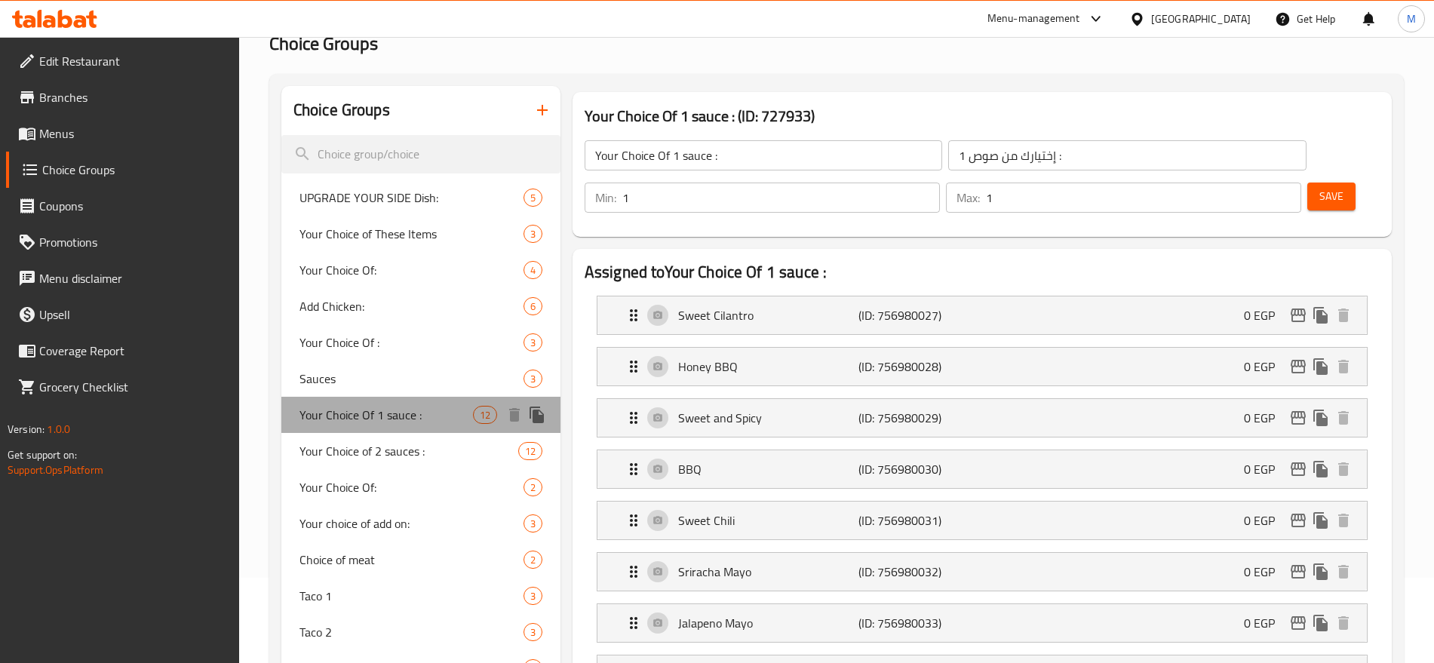
click at [447, 410] on span "Your Choice Of 1 sauce :" at bounding box center [385, 415] width 173 height 18
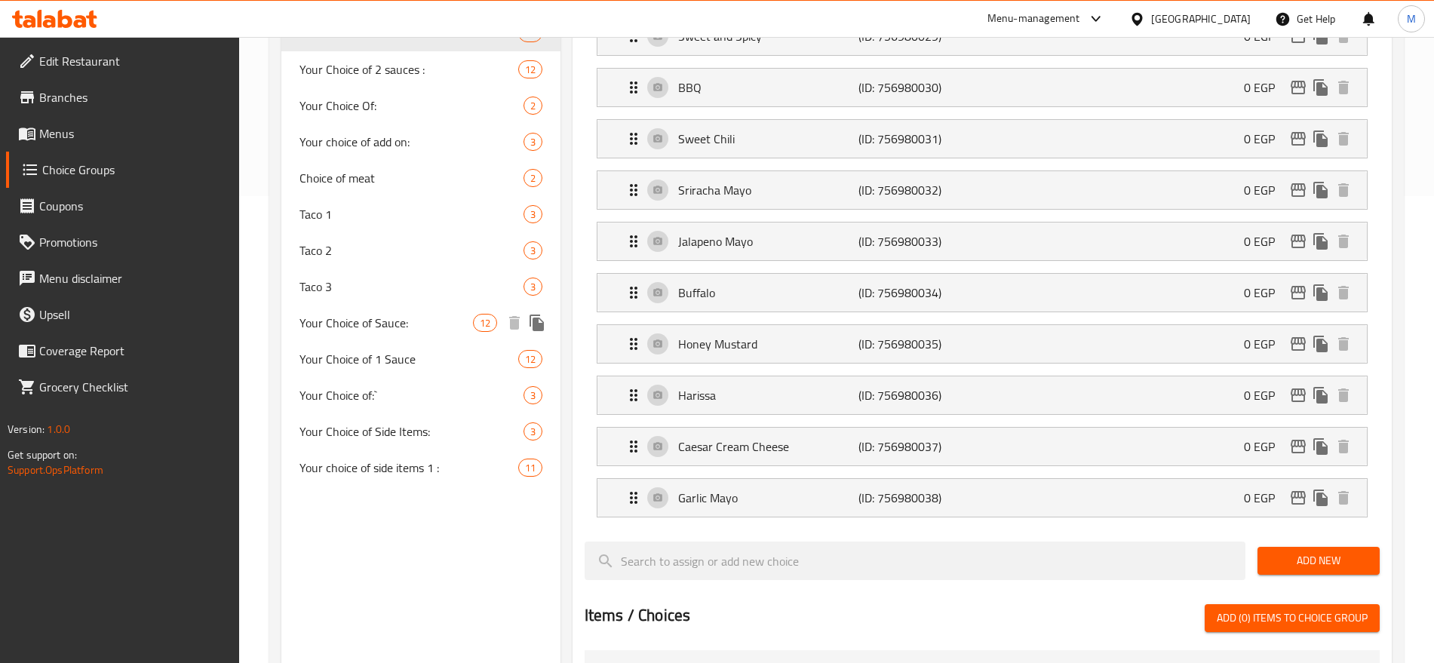
scroll to position [470, 0]
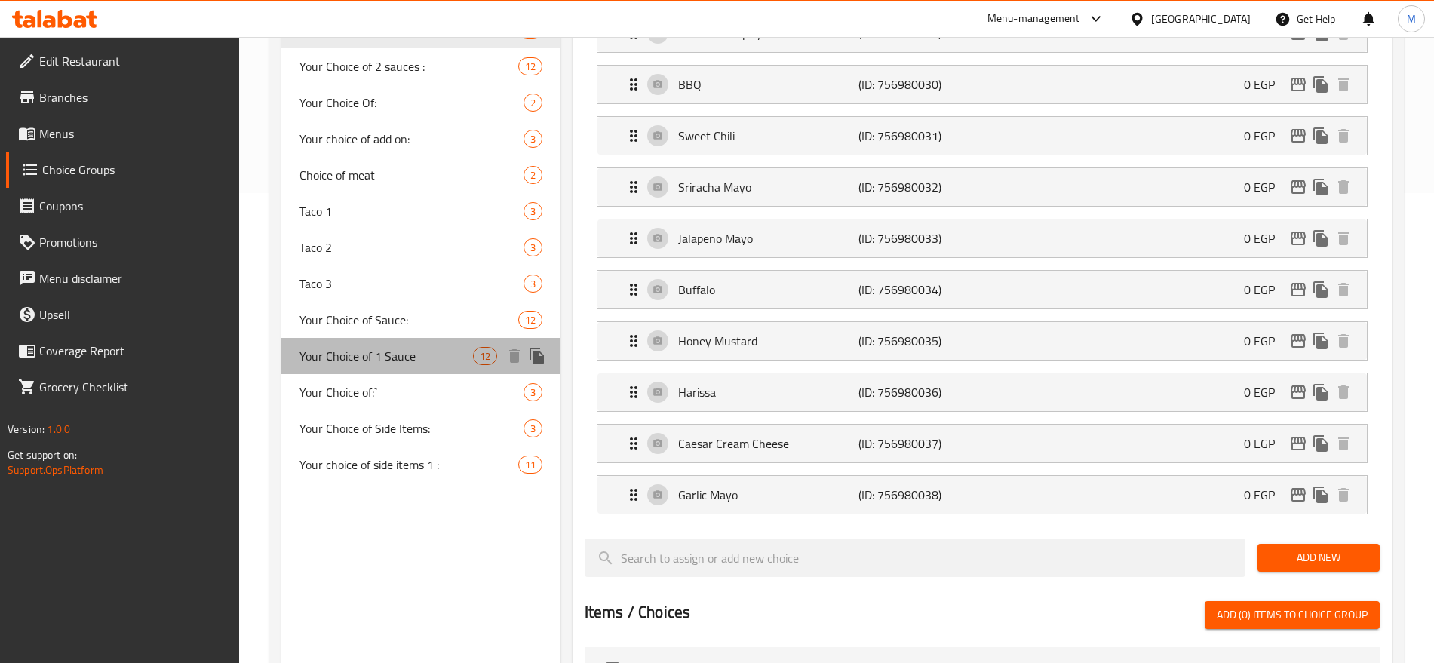
click at [435, 365] on div "Your Choice of 1 Sauce 12" at bounding box center [420, 356] width 279 height 36
type input "Your Choice of 1 Sauce"
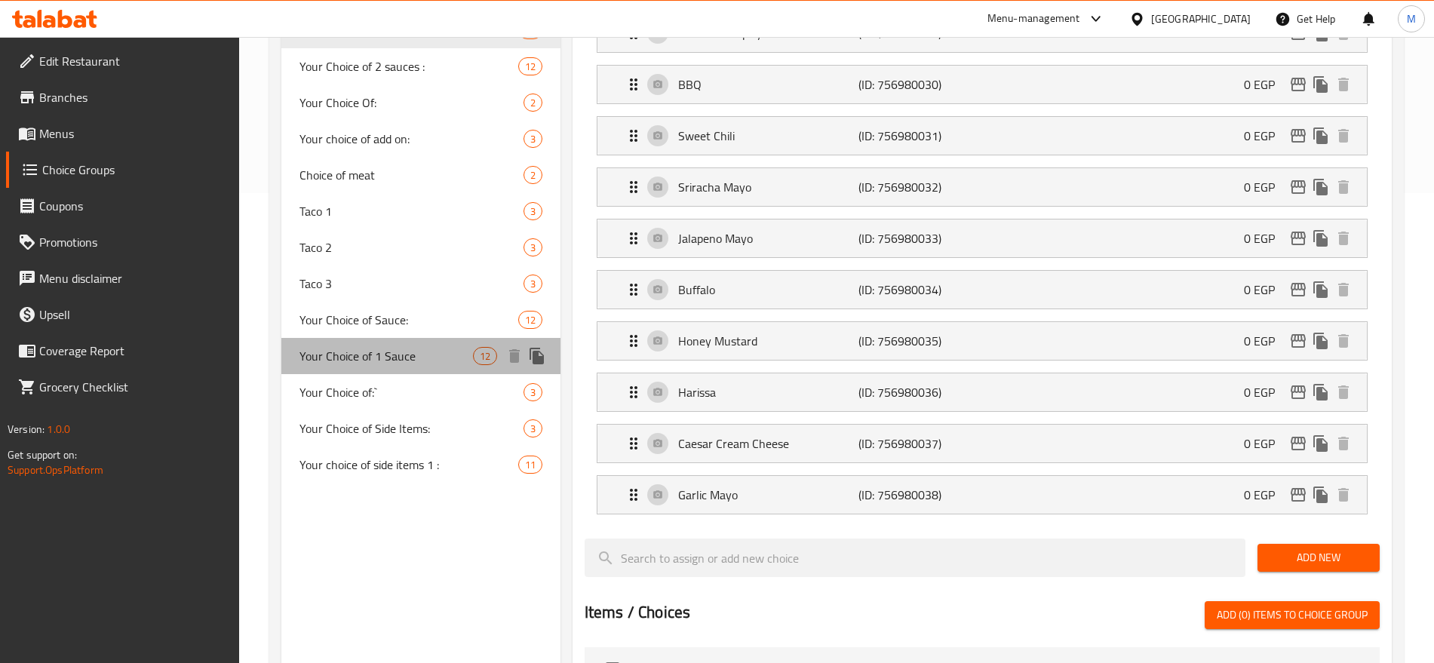
type input "اختيارك من الصوص:"
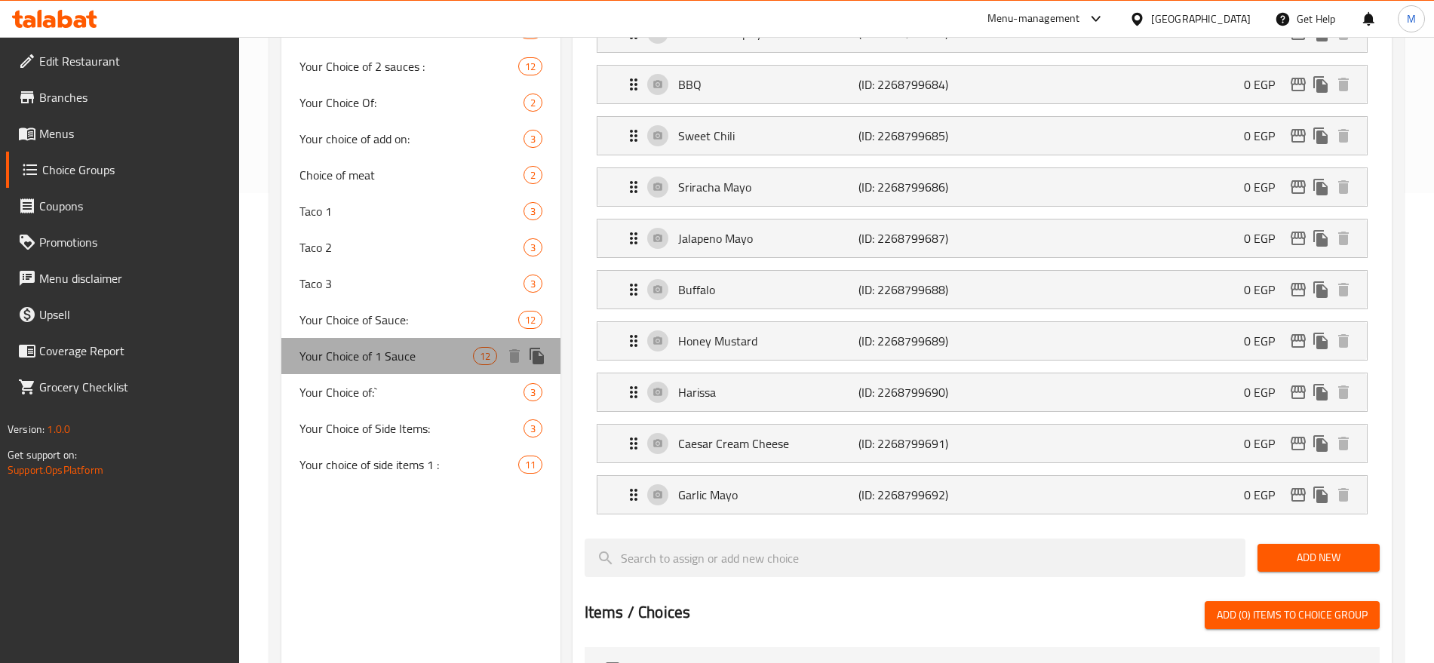
click at [435, 365] on div "Your Choice of 1 Sauce 12" at bounding box center [420, 356] width 279 height 36
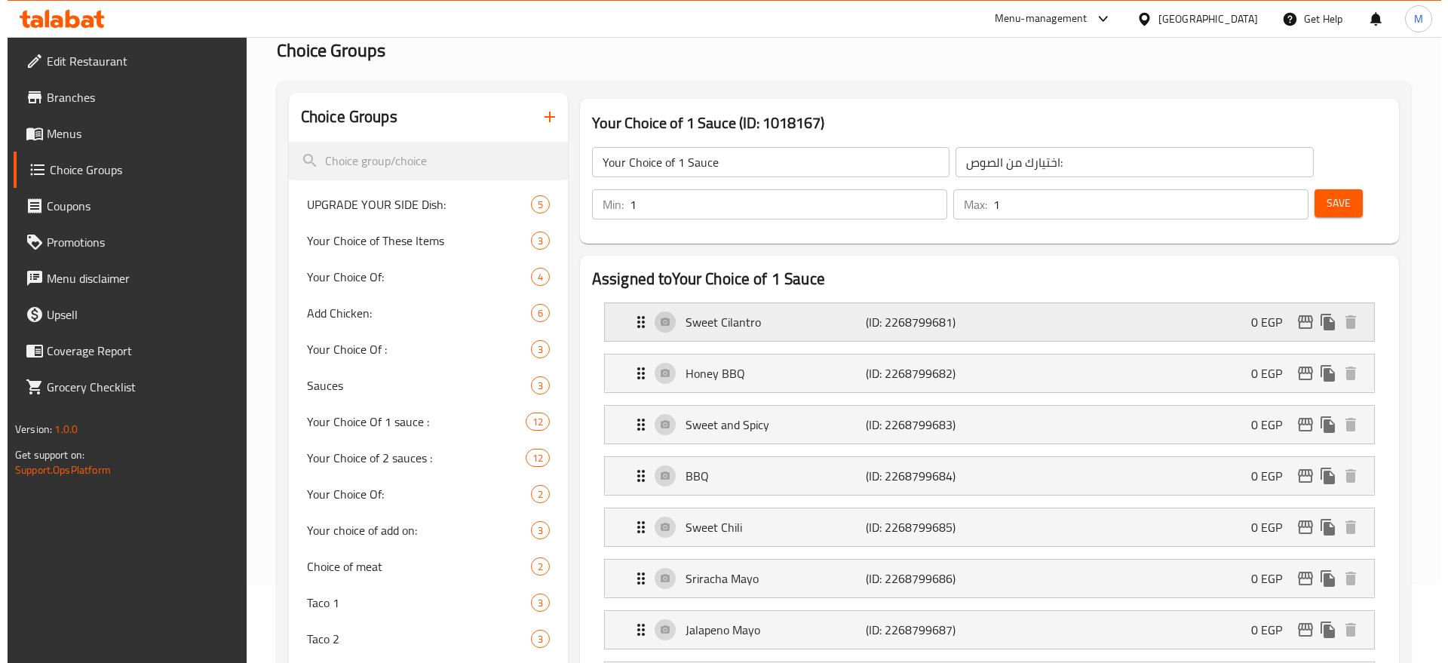
scroll to position [85, 0]
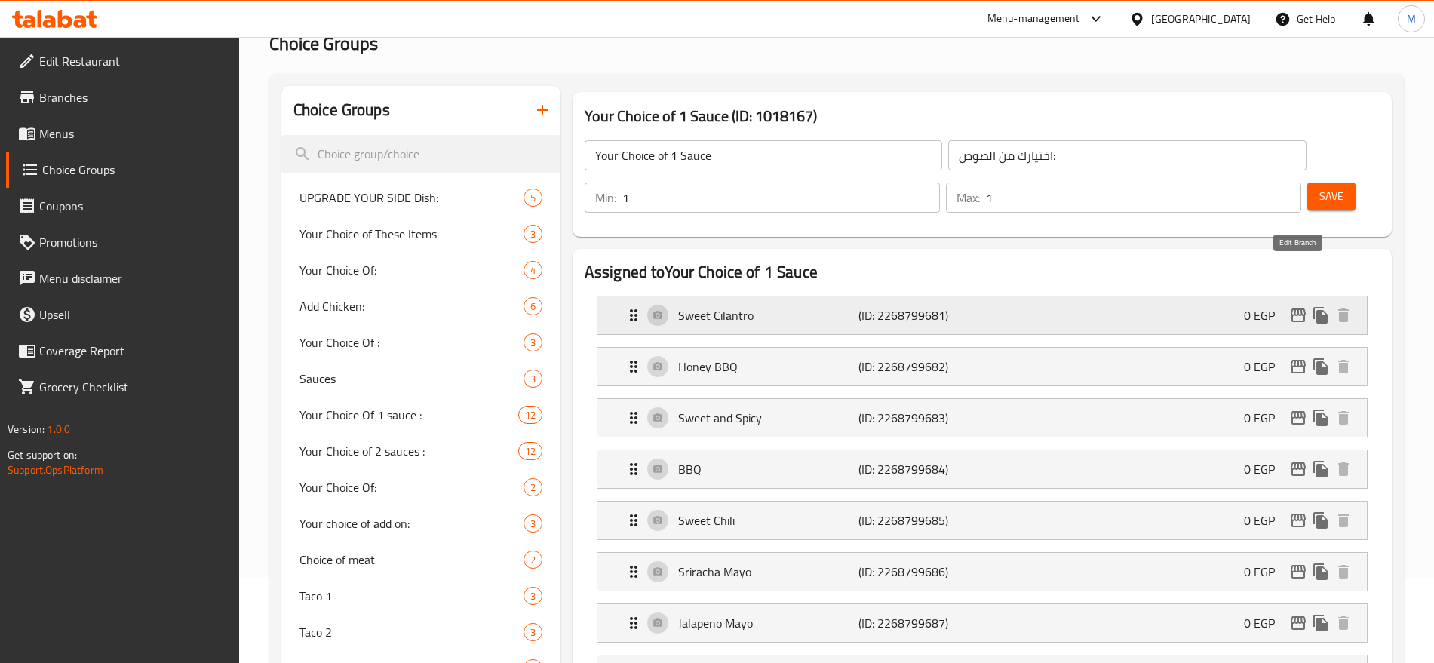
click at [1294, 309] on icon "edit" at bounding box center [1298, 316] width 15 height 14
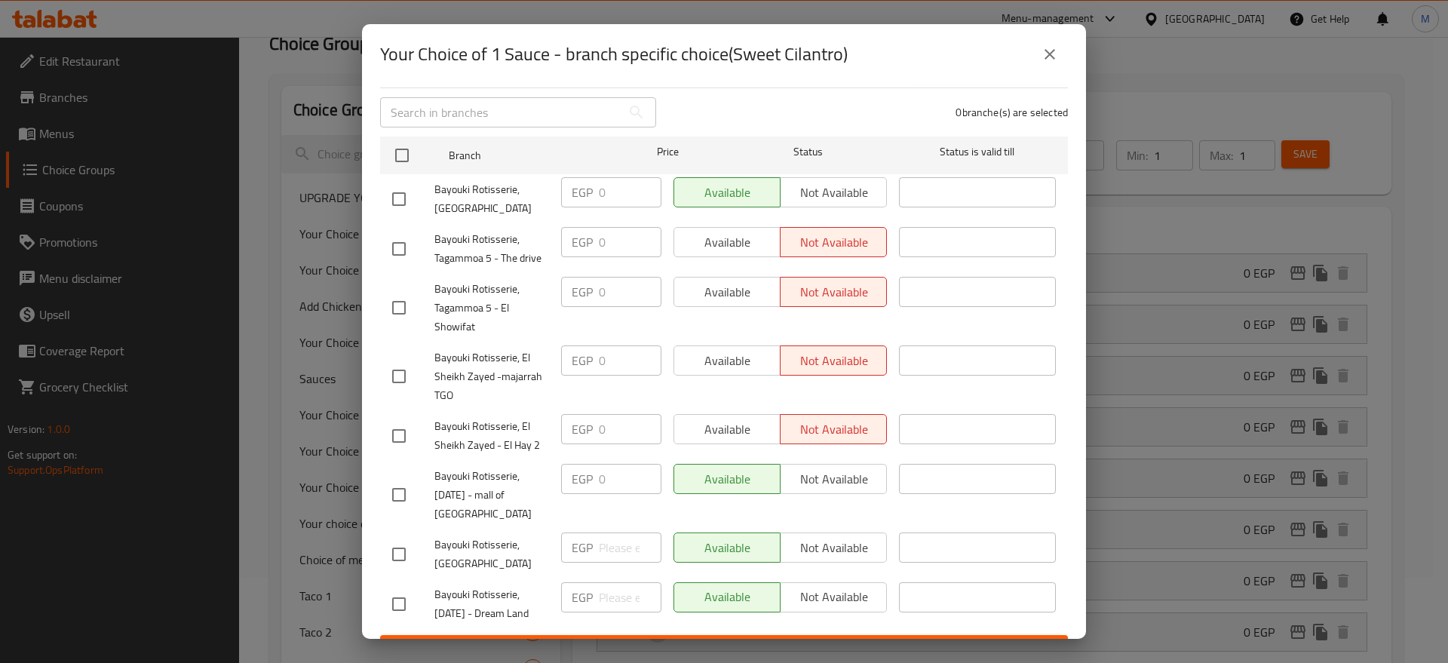
scroll to position [97, 0]
click at [1041, 38] on button "close" at bounding box center [1050, 54] width 36 height 36
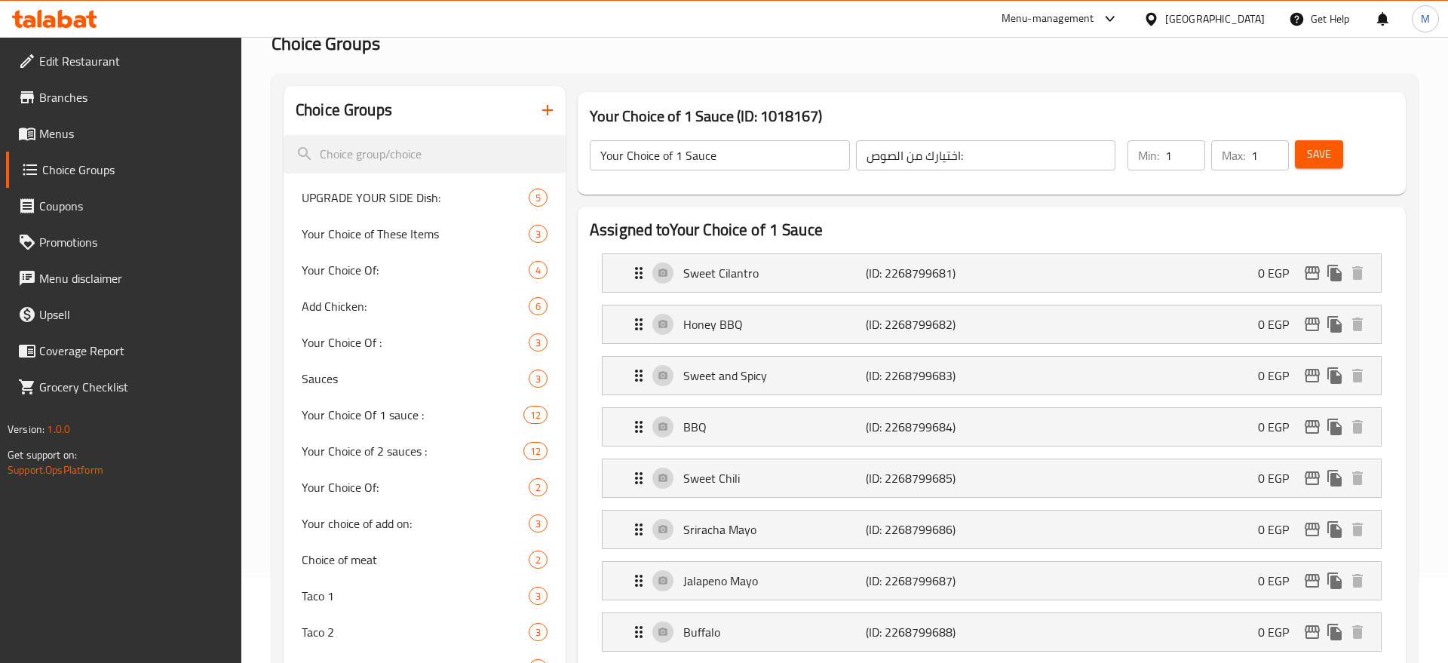
scroll to position [494, 0]
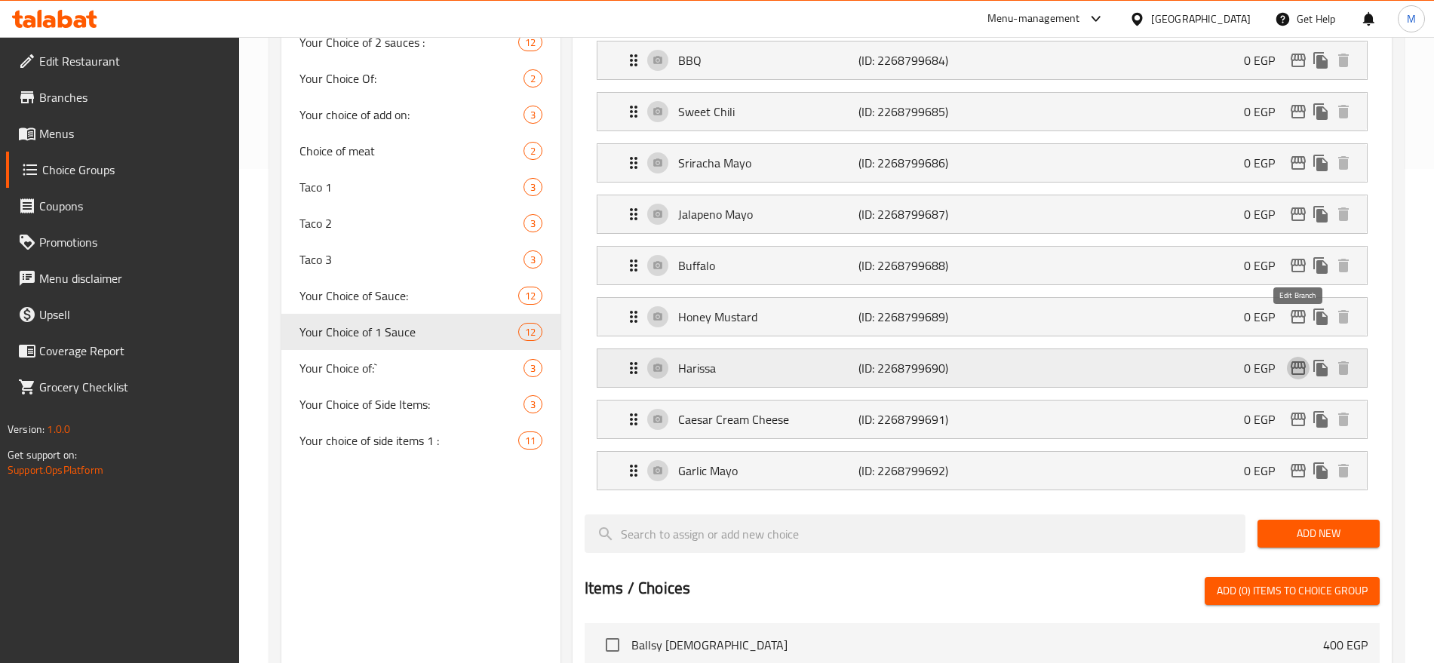
click at [1294, 359] on icon "edit" at bounding box center [1298, 368] width 18 height 18
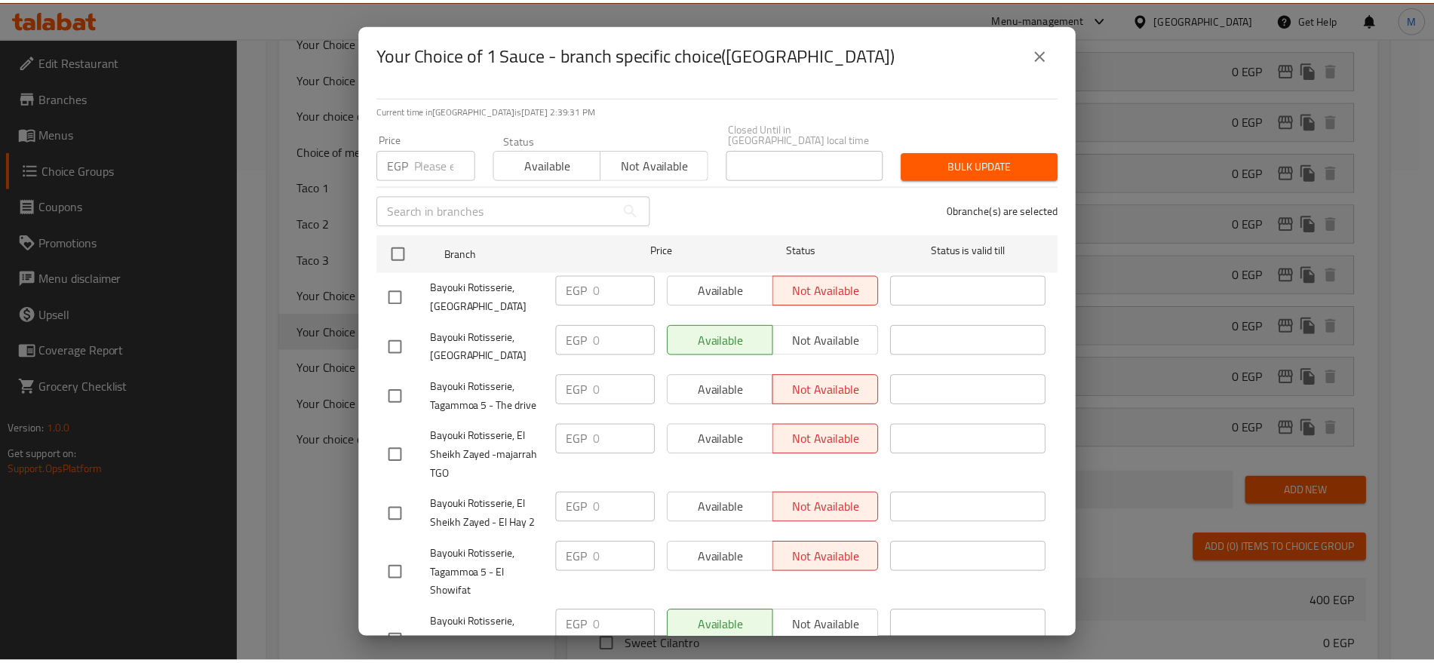
scroll to position [99, 0]
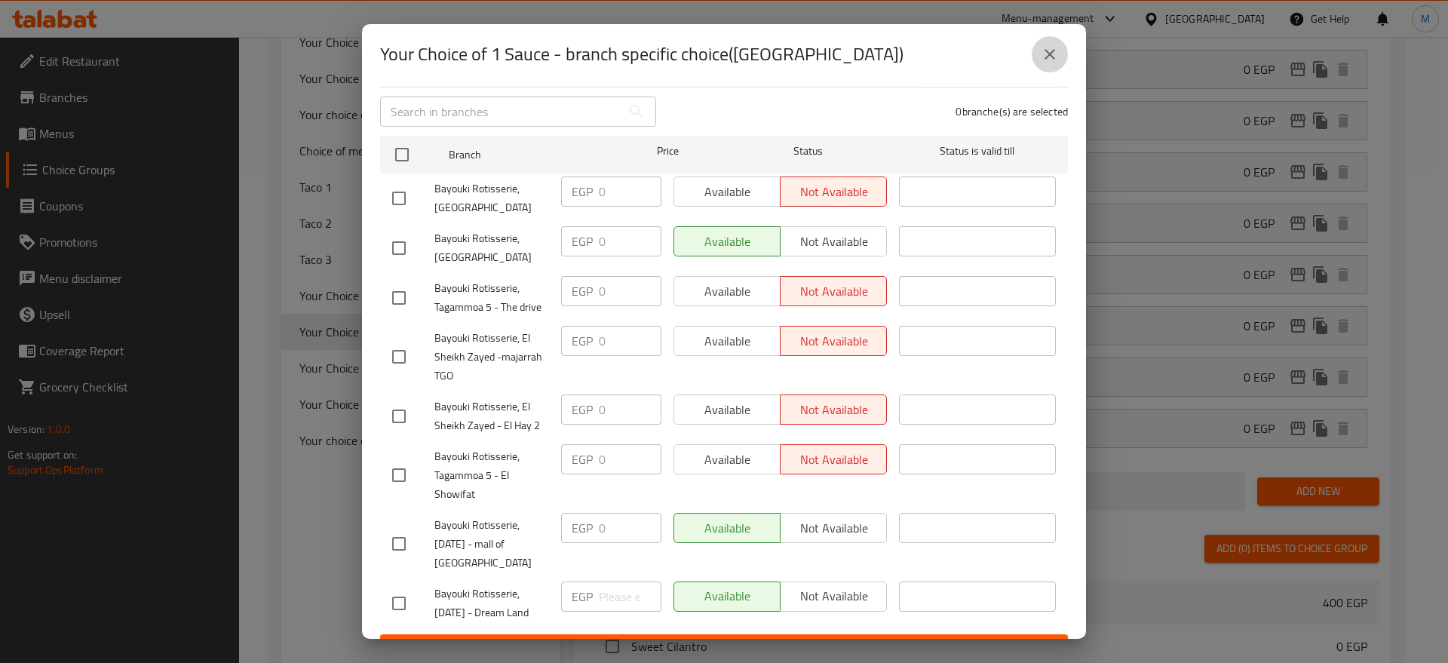
click at [1040, 60] on button "close" at bounding box center [1050, 54] width 36 height 36
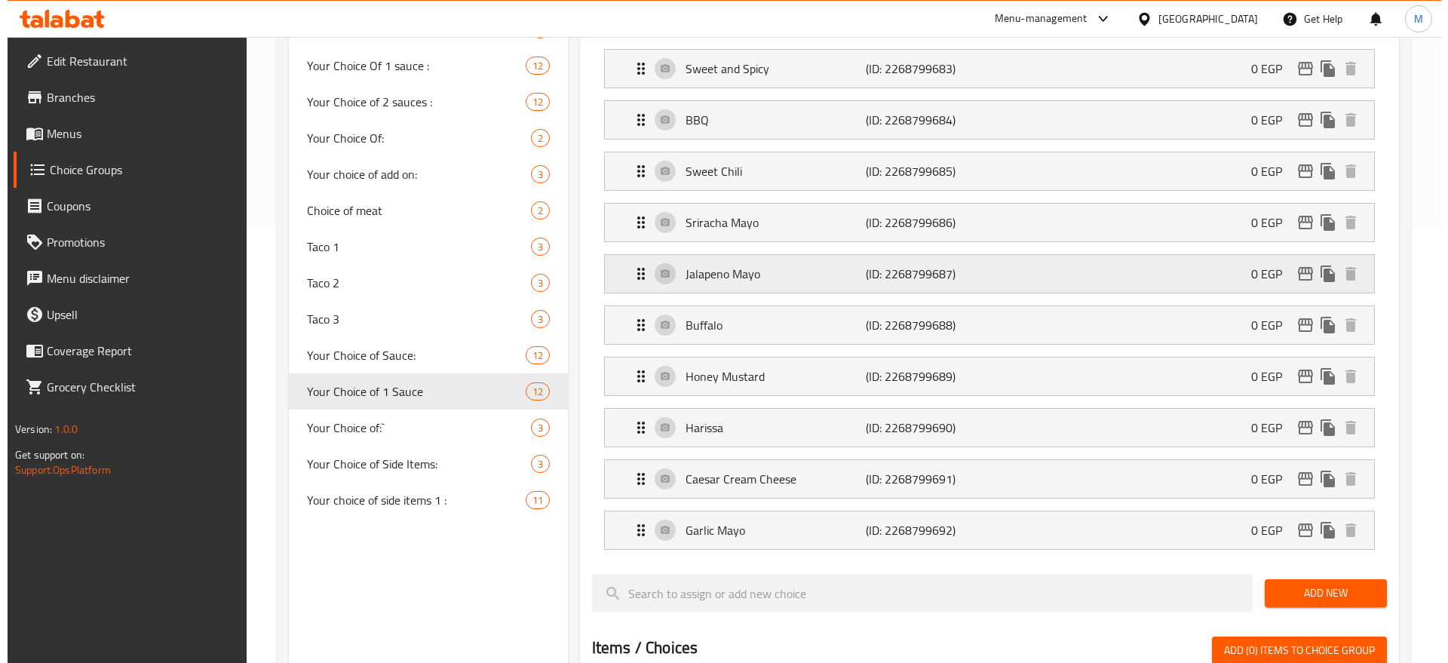
scroll to position [434, 0]
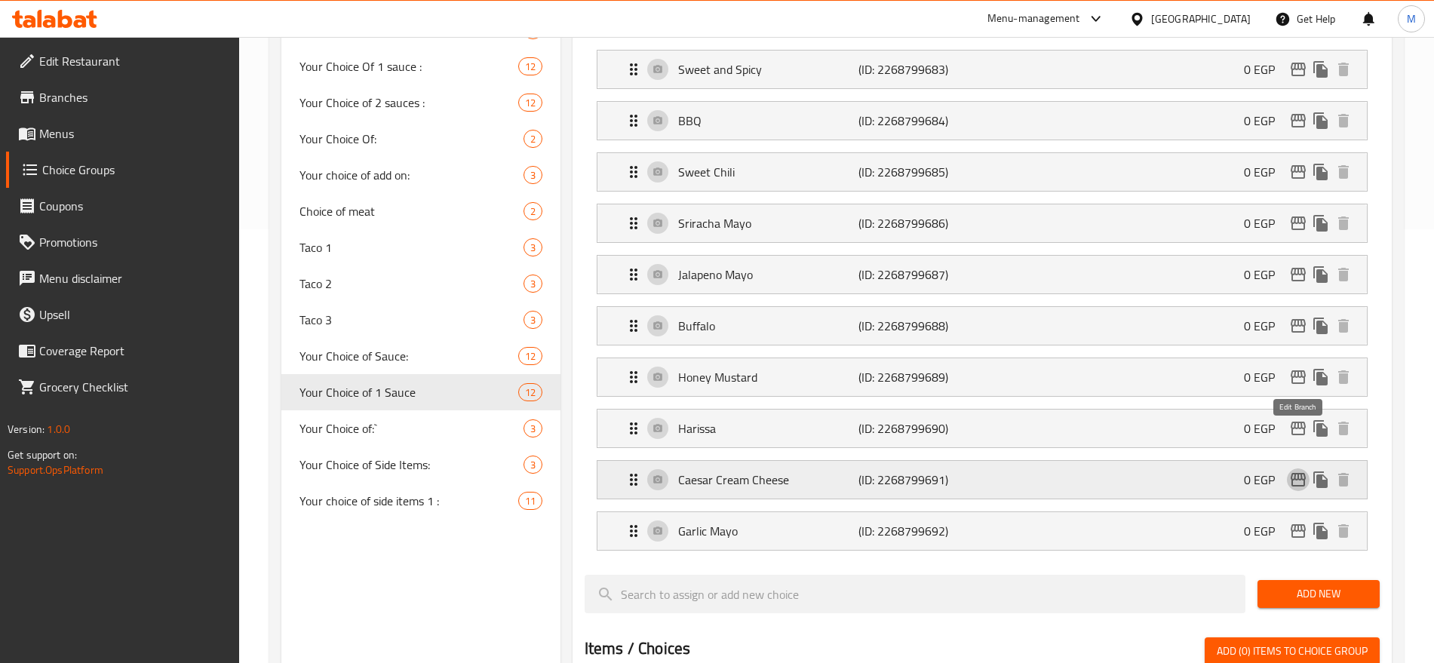
click at [1298, 473] on icon "edit" at bounding box center [1298, 480] width 15 height 14
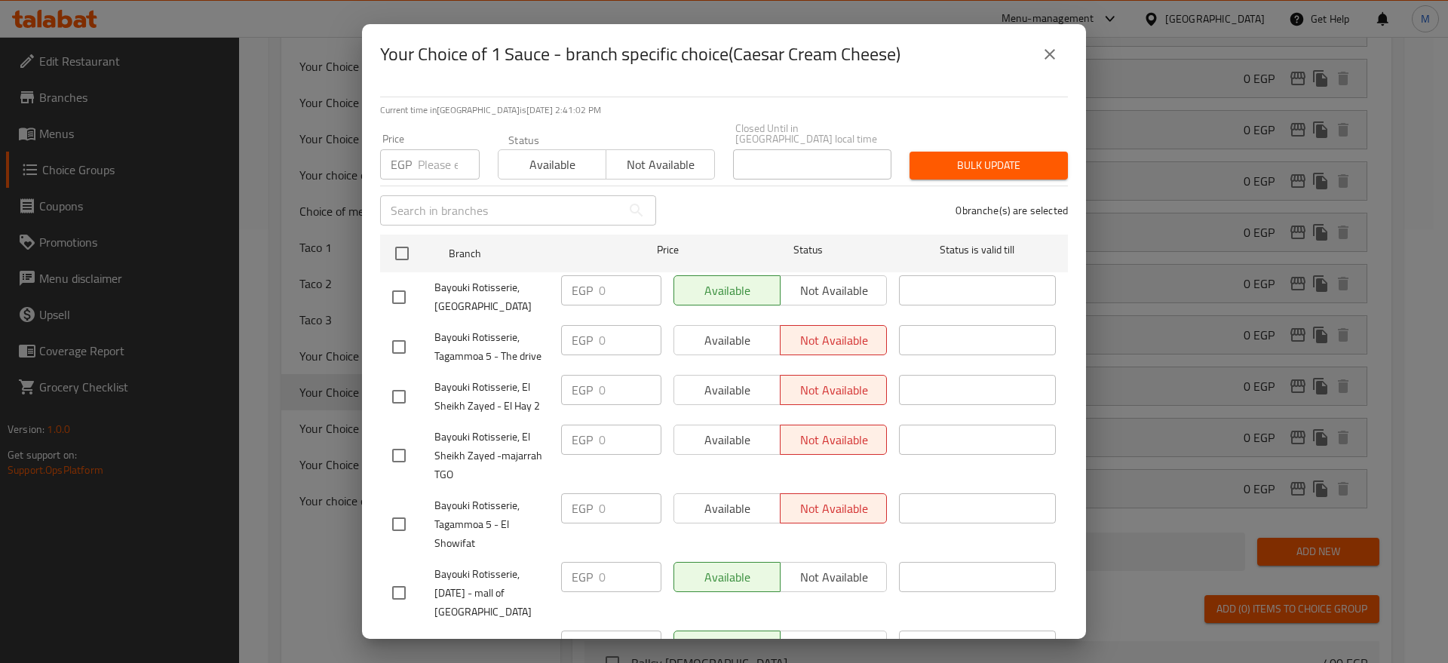
scroll to position [99, 0]
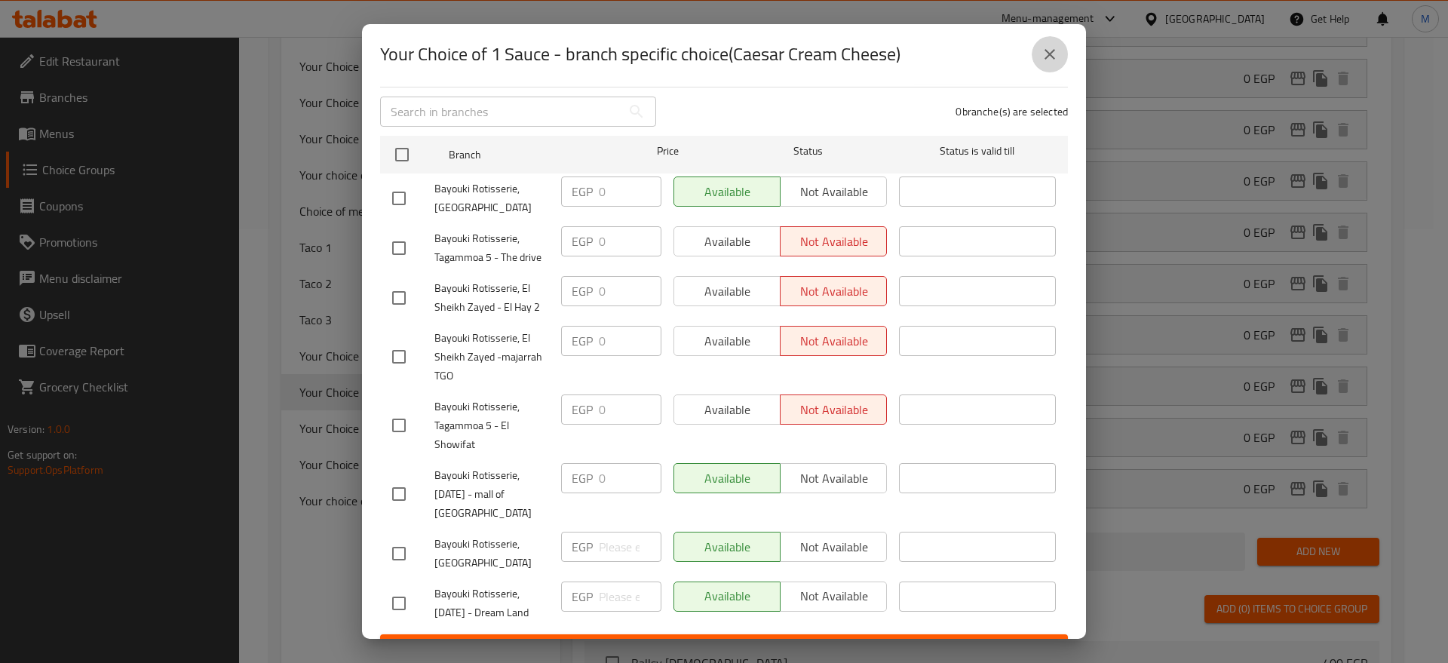
click at [1052, 51] on icon "close" at bounding box center [1050, 54] width 11 height 11
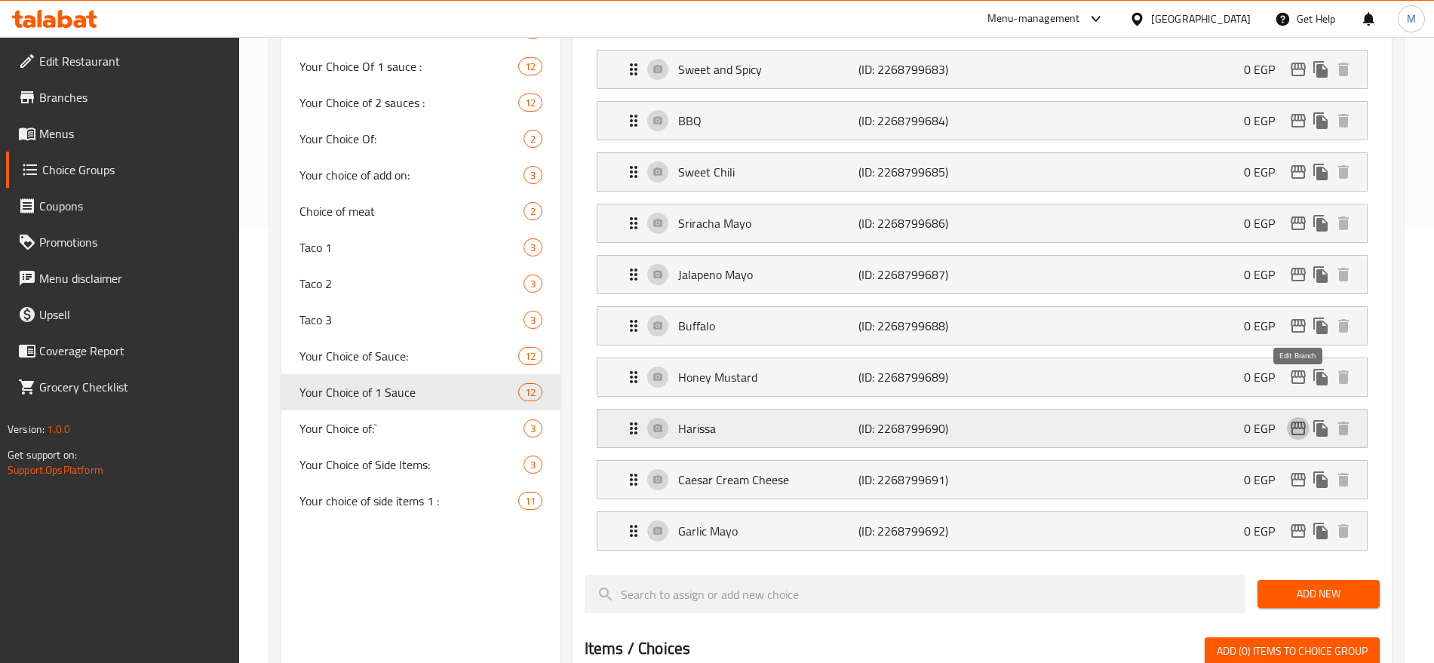
click at [1290, 419] on icon "edit" at bounding box center [1298, 428] width 18 height 18
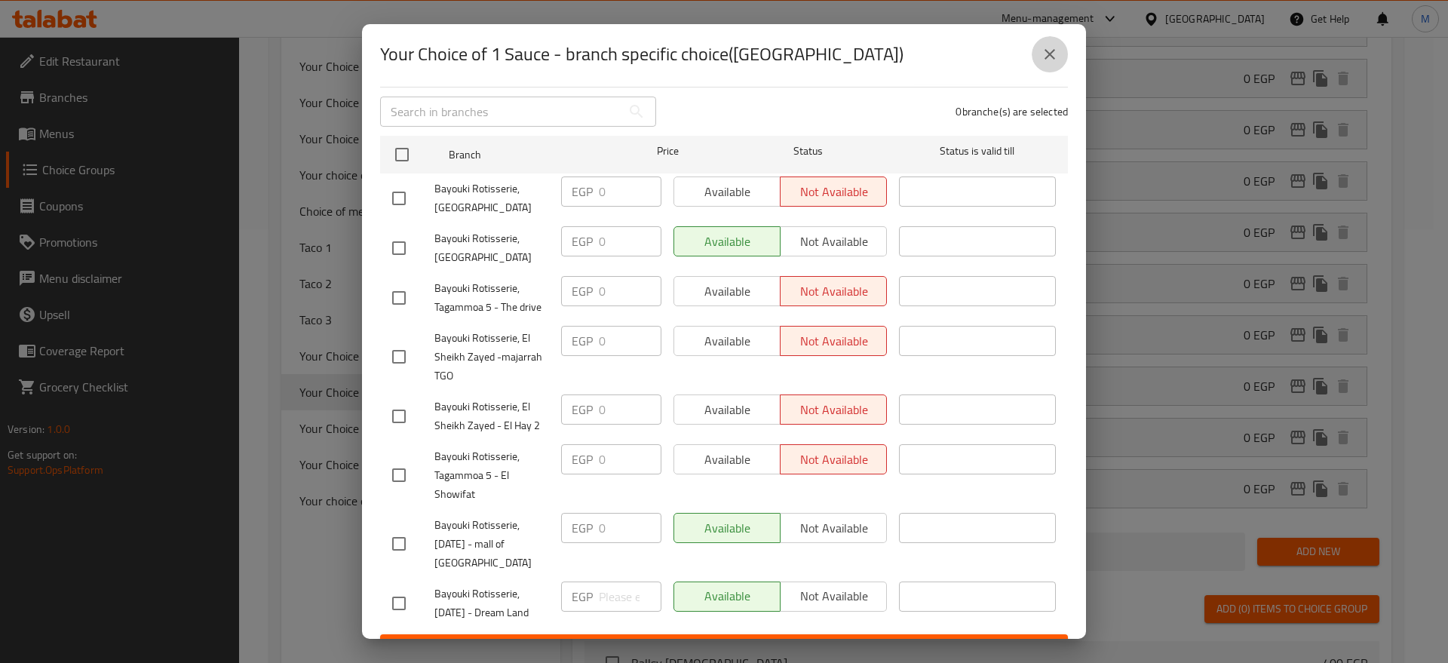
click at [1054, 63] on icon "close" at bounding box center [1050, 54] width 18 height 18
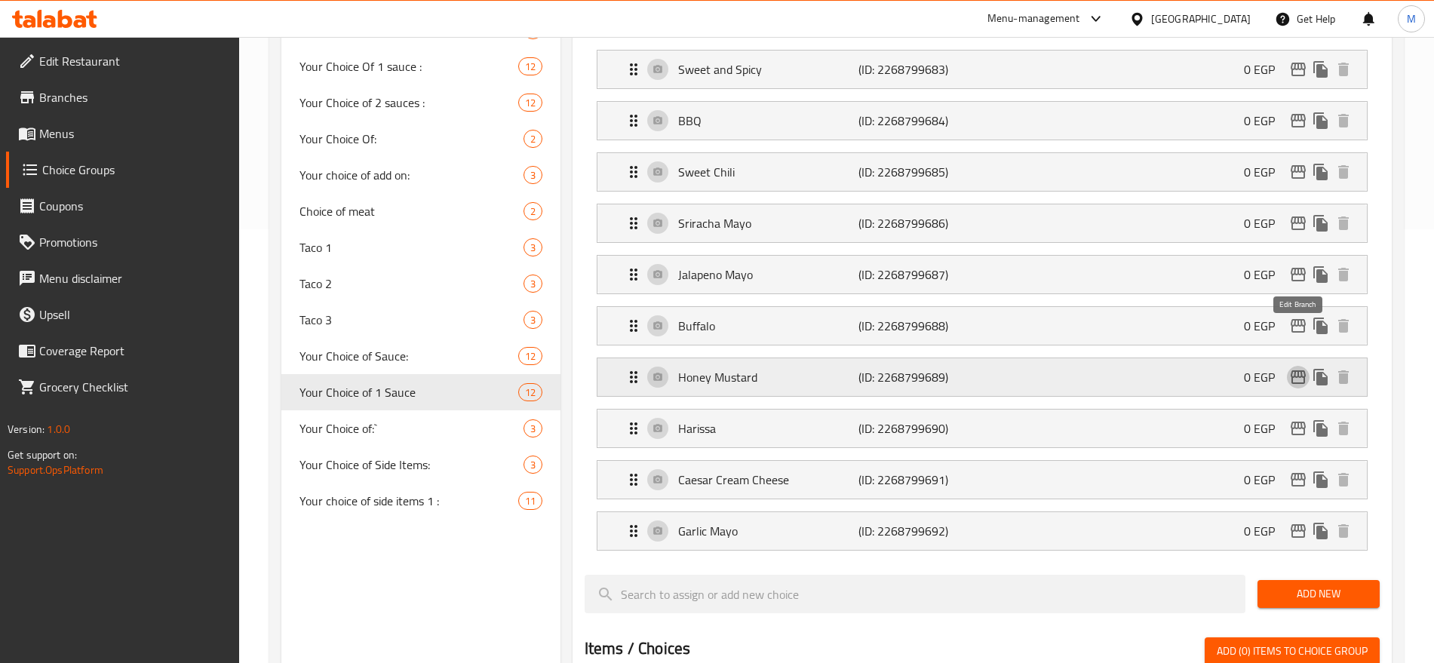
click at [1303, 368] on icon "edit" at bounding box center [1298, 377] width 18 height 18
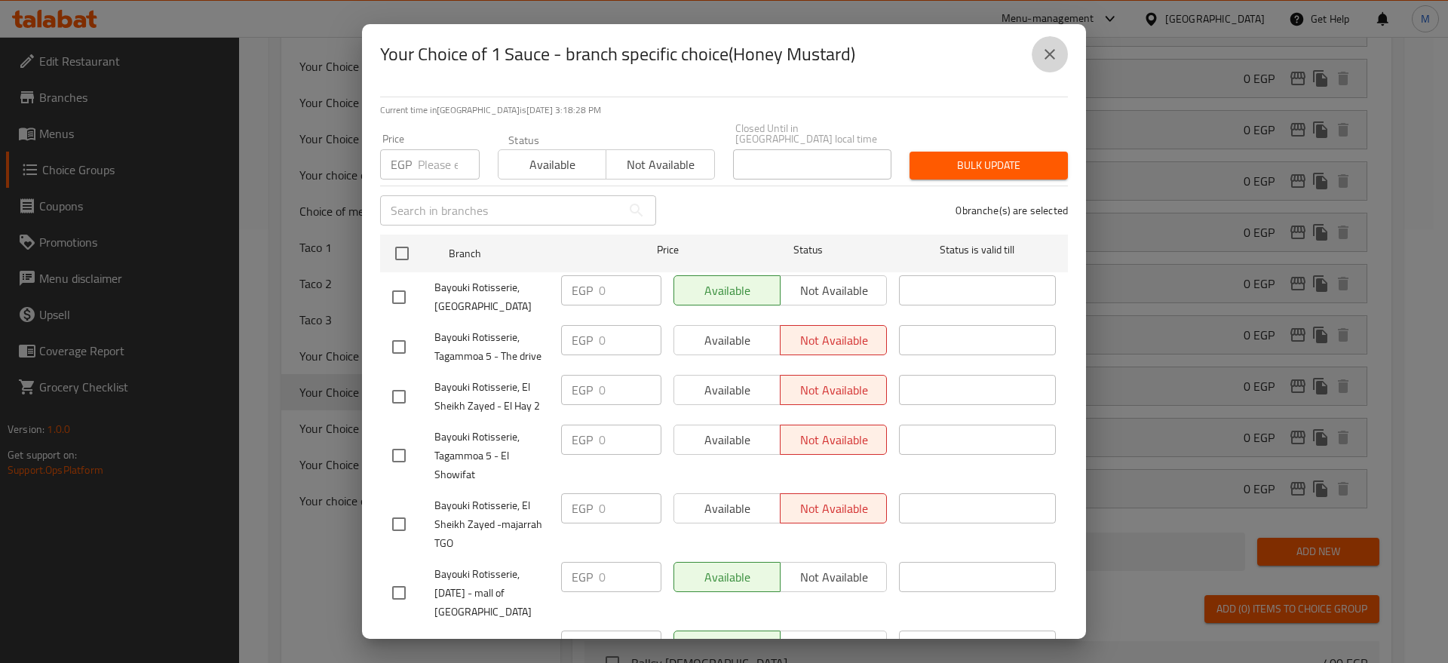
click at [1058, 46] on icon "close" at bounding box center [1050, 54] width 18 height 18
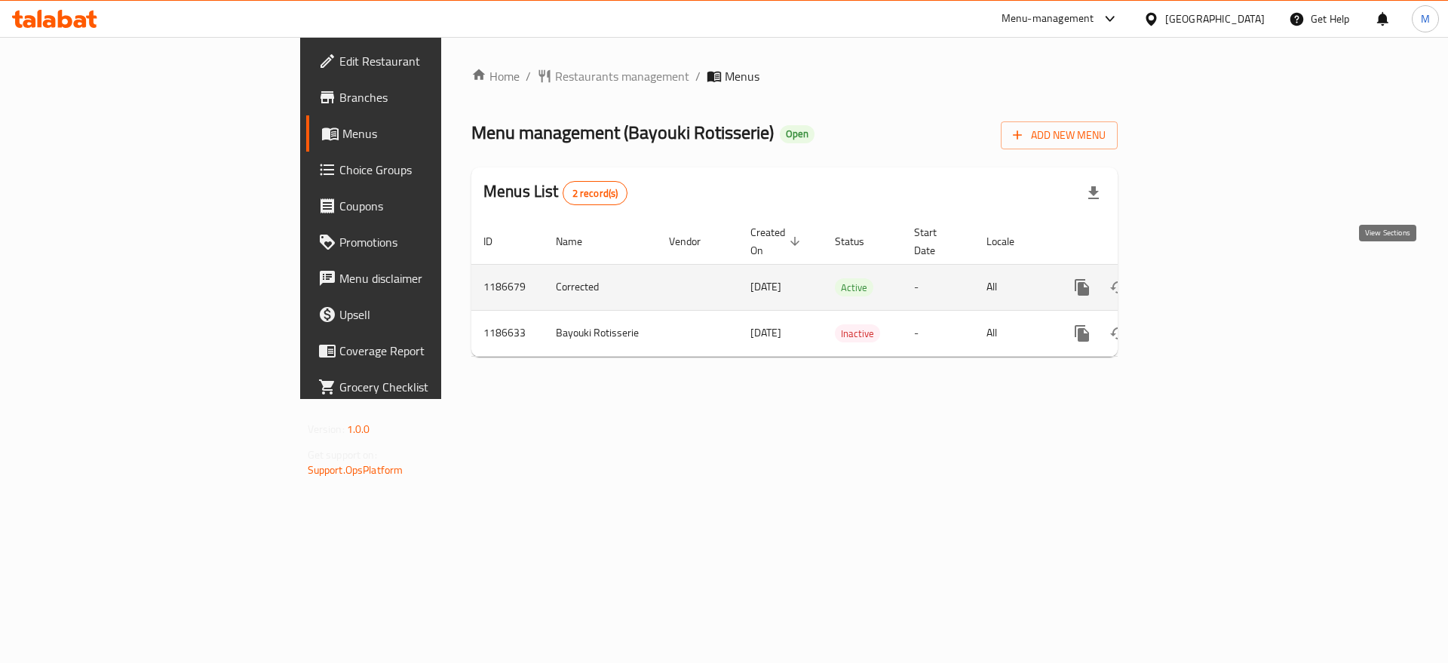
click at [1200, 278] on icon "enhanced table" at bounding box center [1191, 287] width 18 height 18
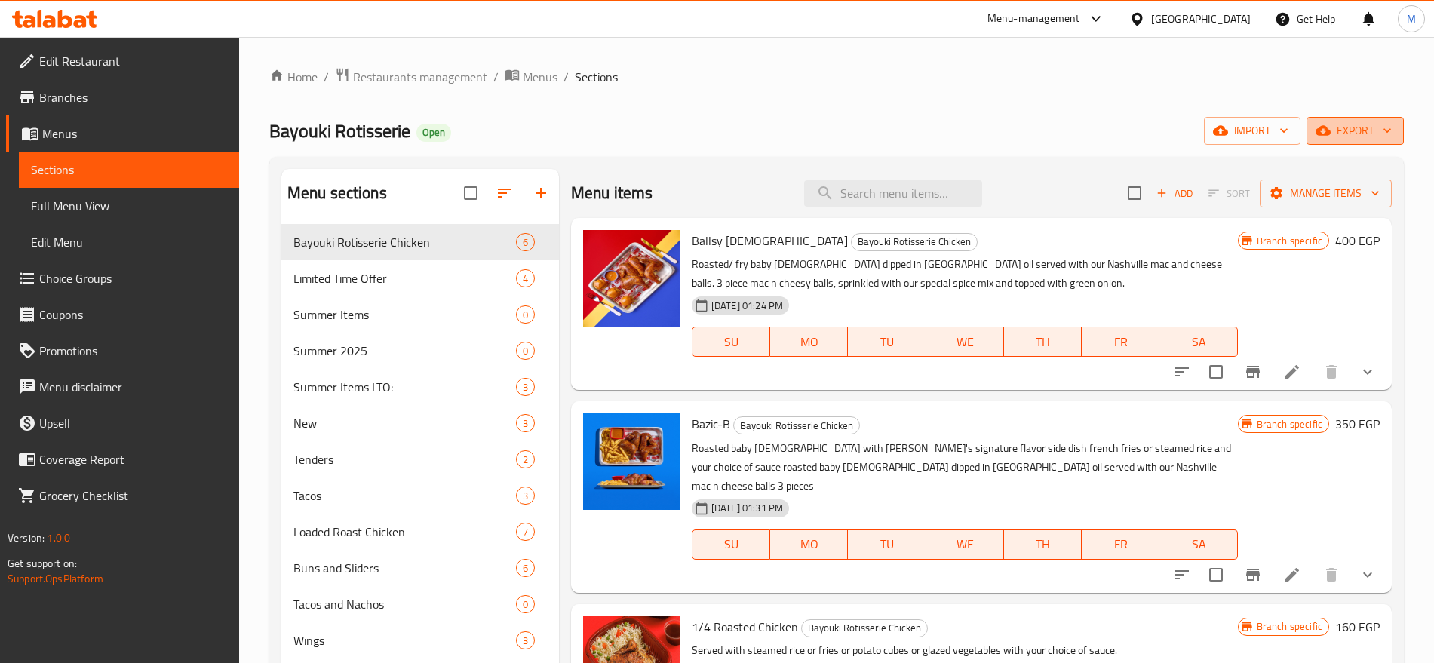
click at [1367, 127] on span "export" at bounding box center [1355, 130] width 73 height 19
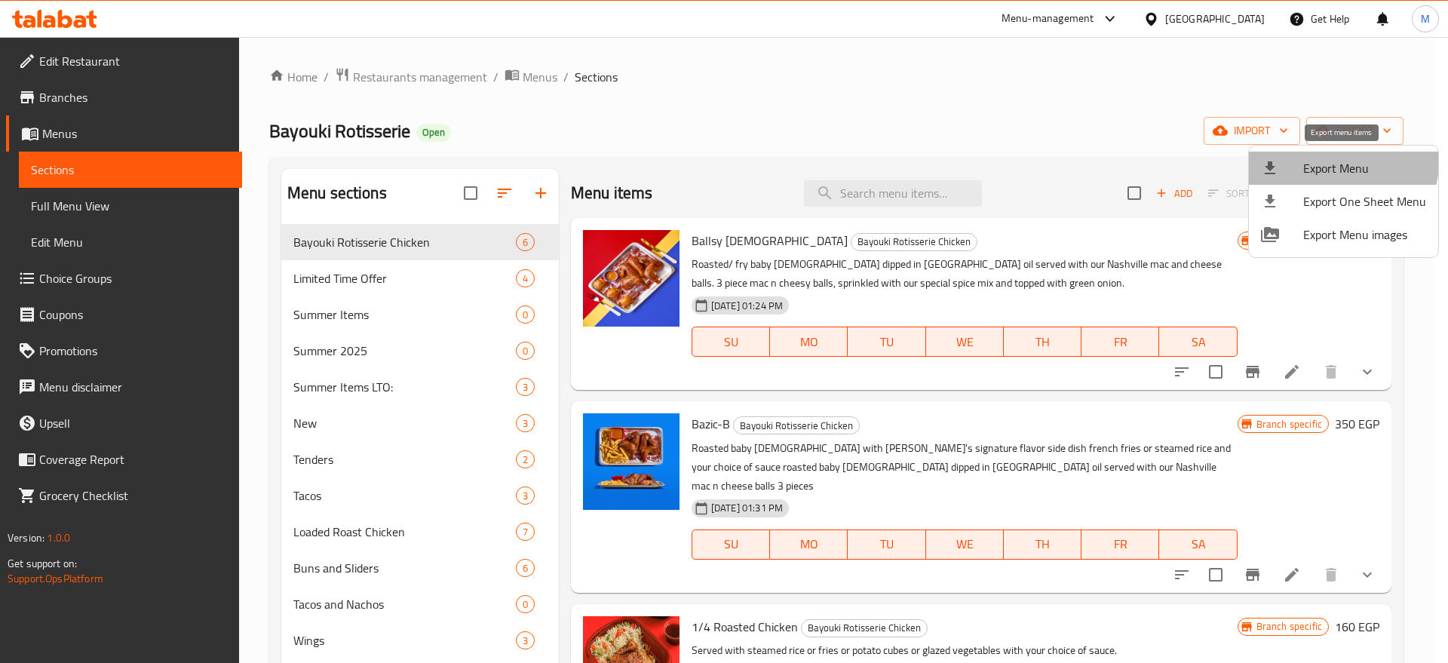
click at [1334, 161] on span "Export Menu" at bounding box center [1364, 168] width 123 height 18
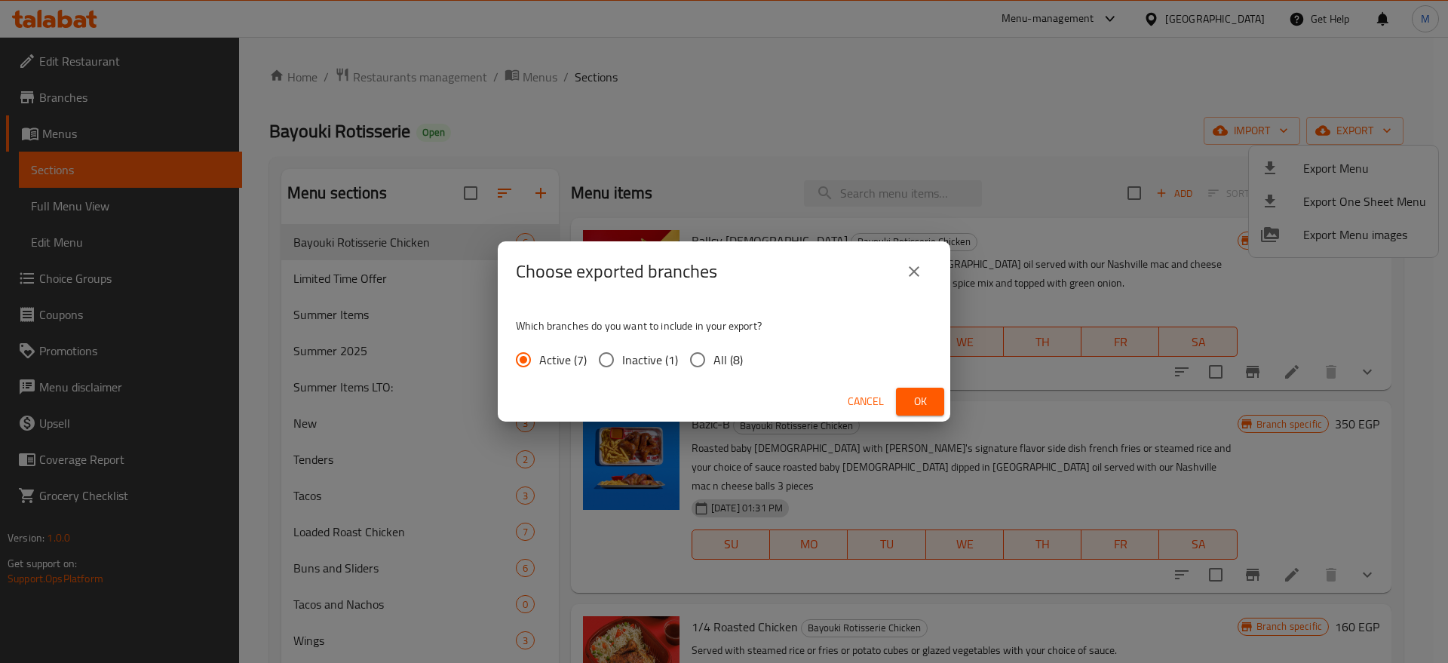
click at [721, 355] on span "All (8)" at bounding box center [728, 360] width 29 height 18
click at [714, 355] on input "All (8)" at bounding box center [698, 360] width 32 height 32
radio input "true"
click at [919, 397] on span "Ok" at bounding box center [920, 401] width 24 height 19
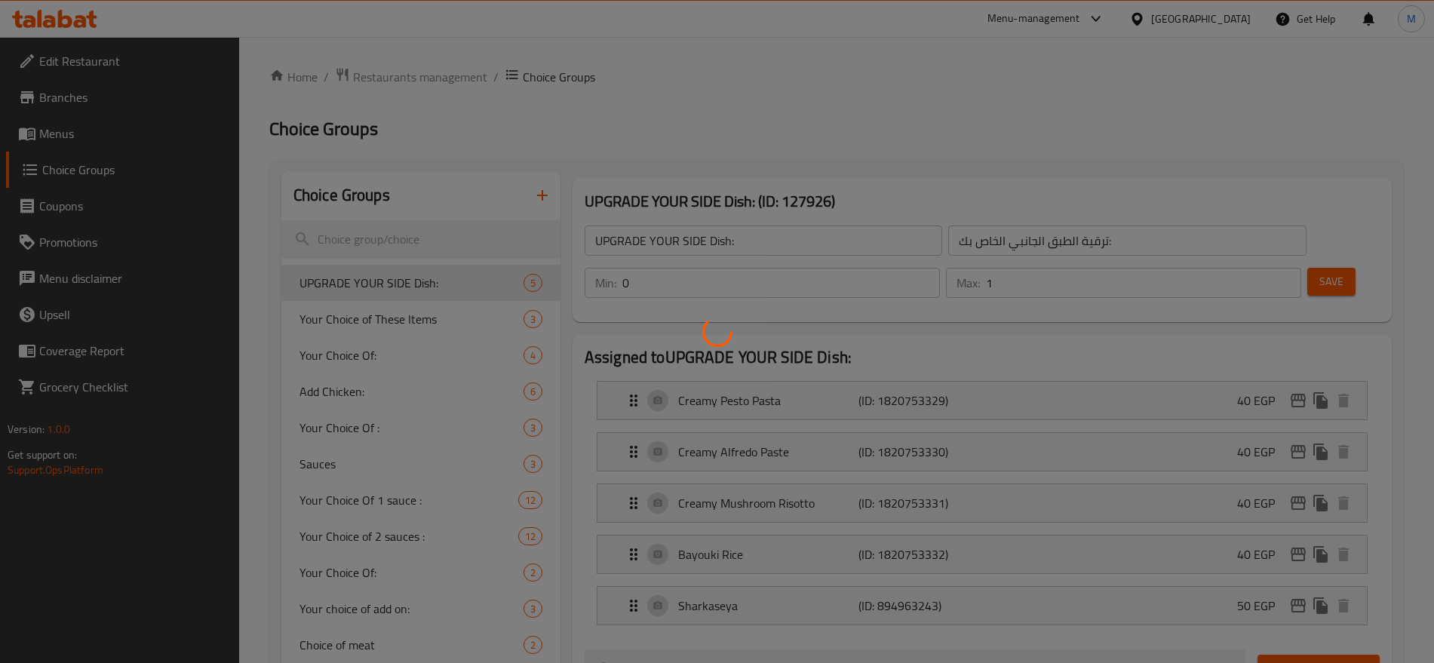
click at [149, 66] on div at bounding box center [717, 331] width 1434 height 663
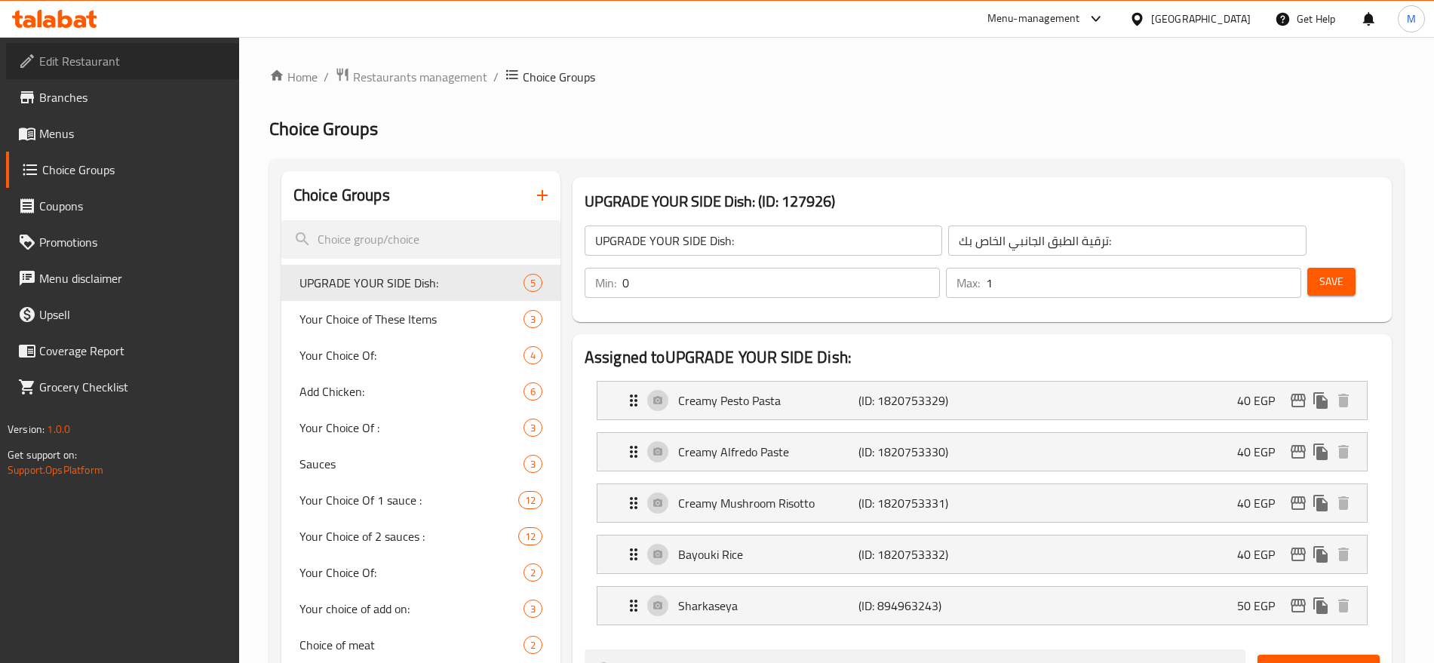
click at [106, 54] on span "Edit Restaurant" at bounding box center [133, 61] width 188 height 18
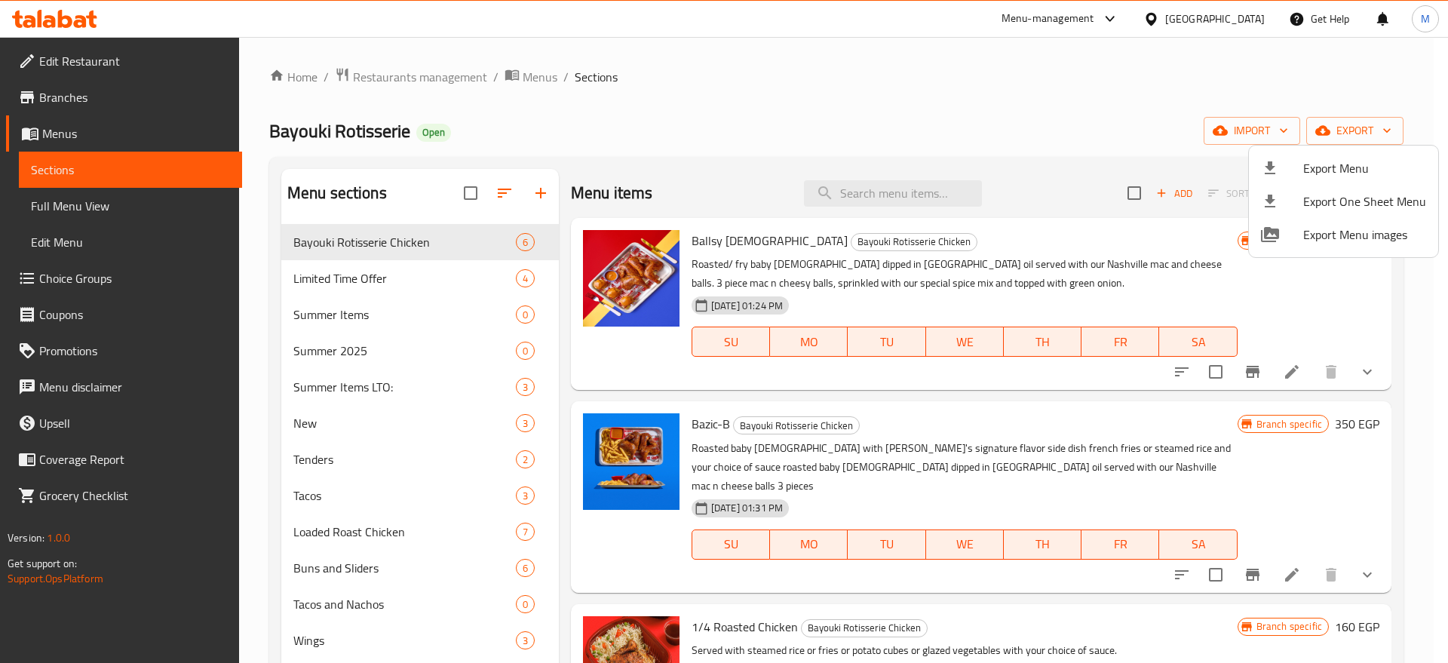
click at [462, 81] on div at bounding box center [724, 331] width 1448 height 663
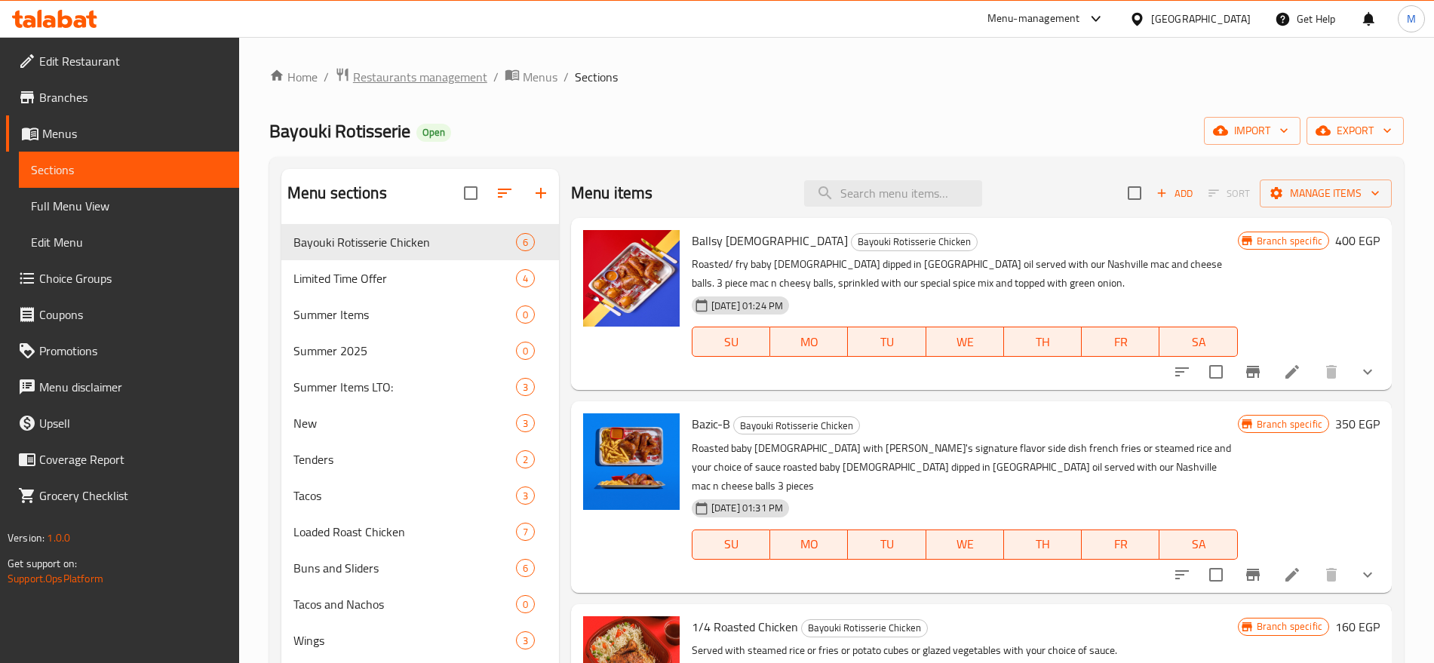
click at [423, 75] on span "Restaurants management" at bounding box center [420, 77] width 134 height 18
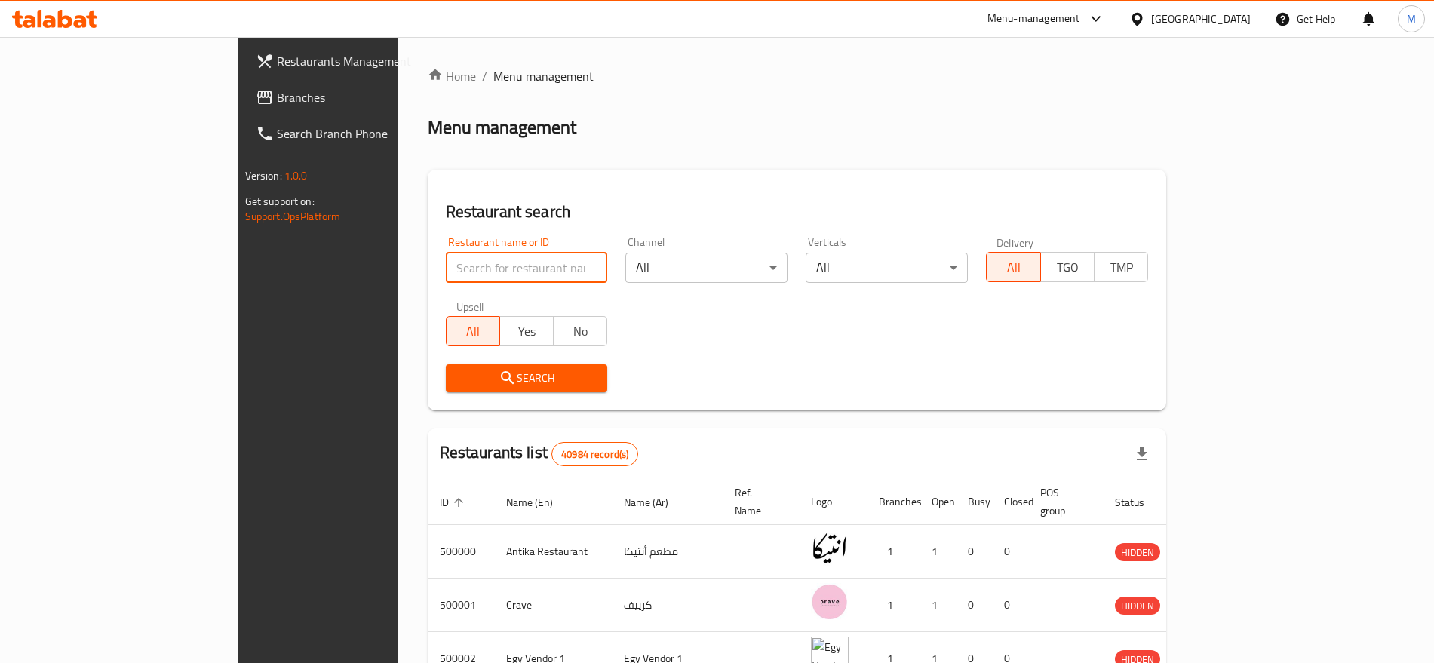
click at [446, 267] on input "search" at bounding box center [527, 268] width 162 height 30
paste input "751615"
type input "751615"
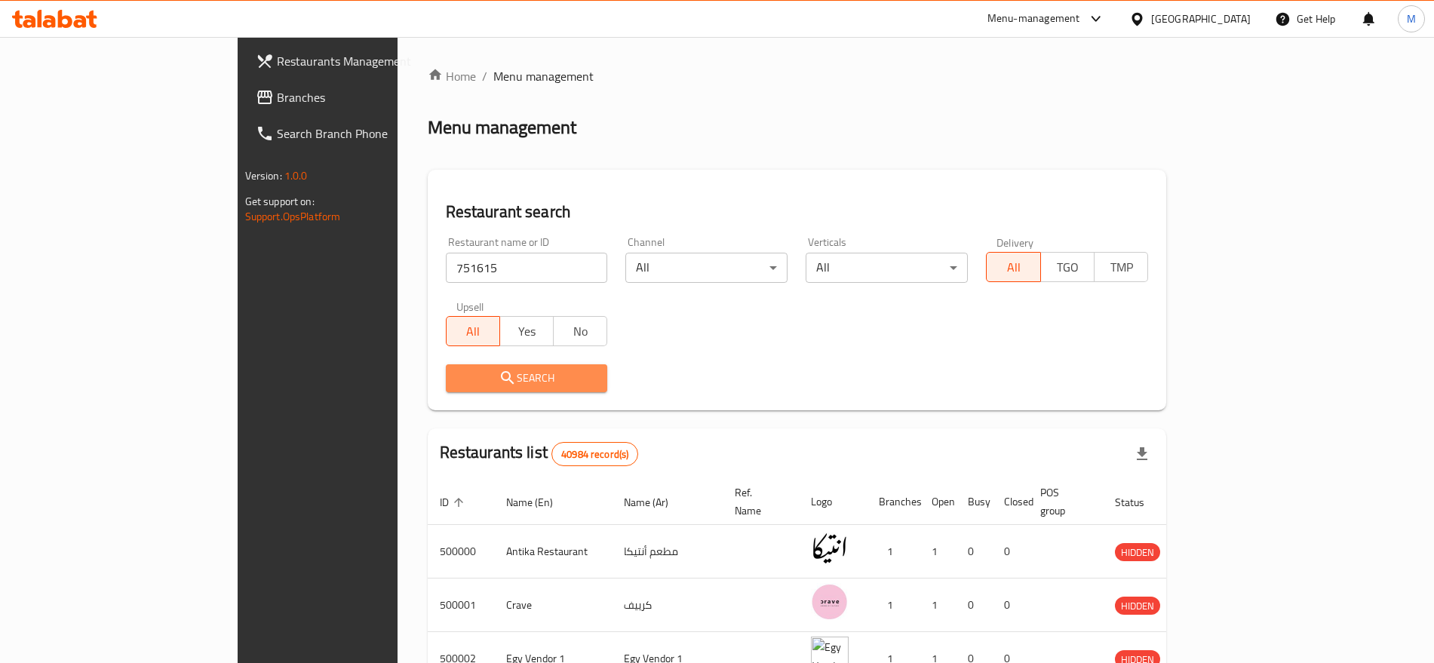
click at [446, 388] on button "Search" at bounding box center [527, 378] width 162 height 28
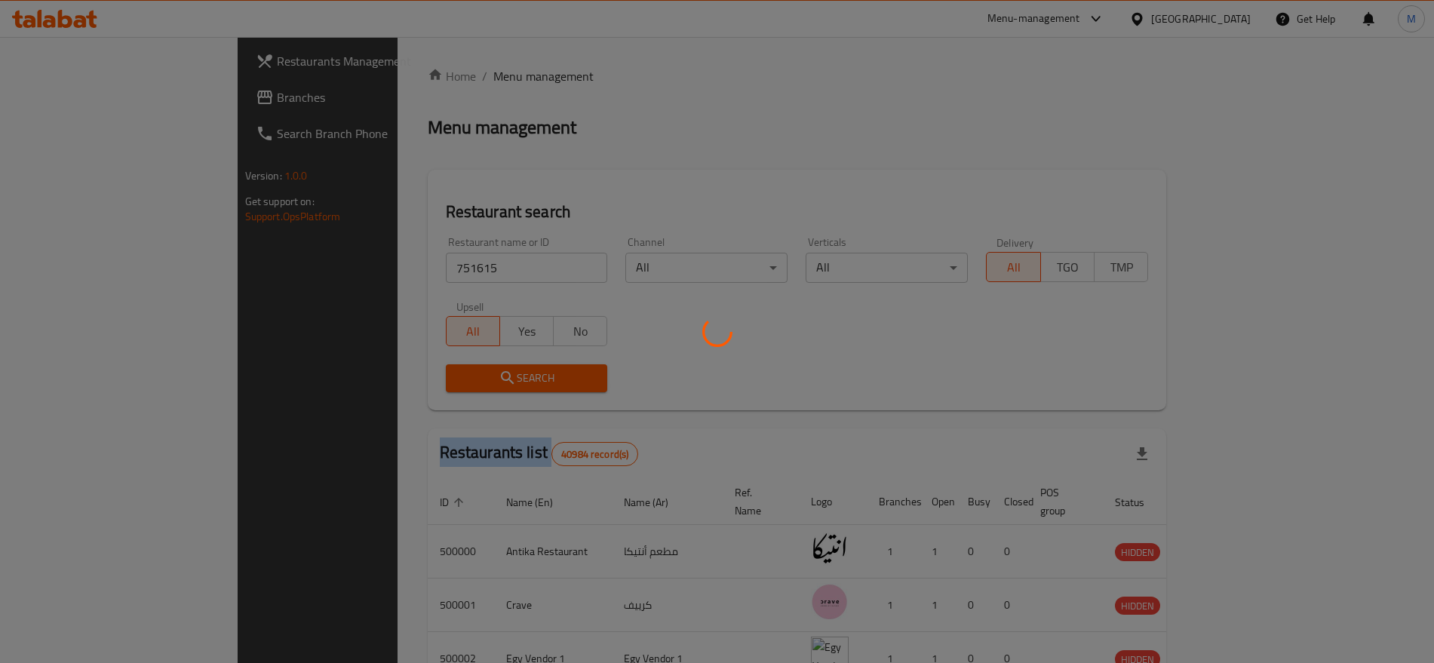
click at [375, 388] on div at bounding box center [717, 331] width 1434 height 663
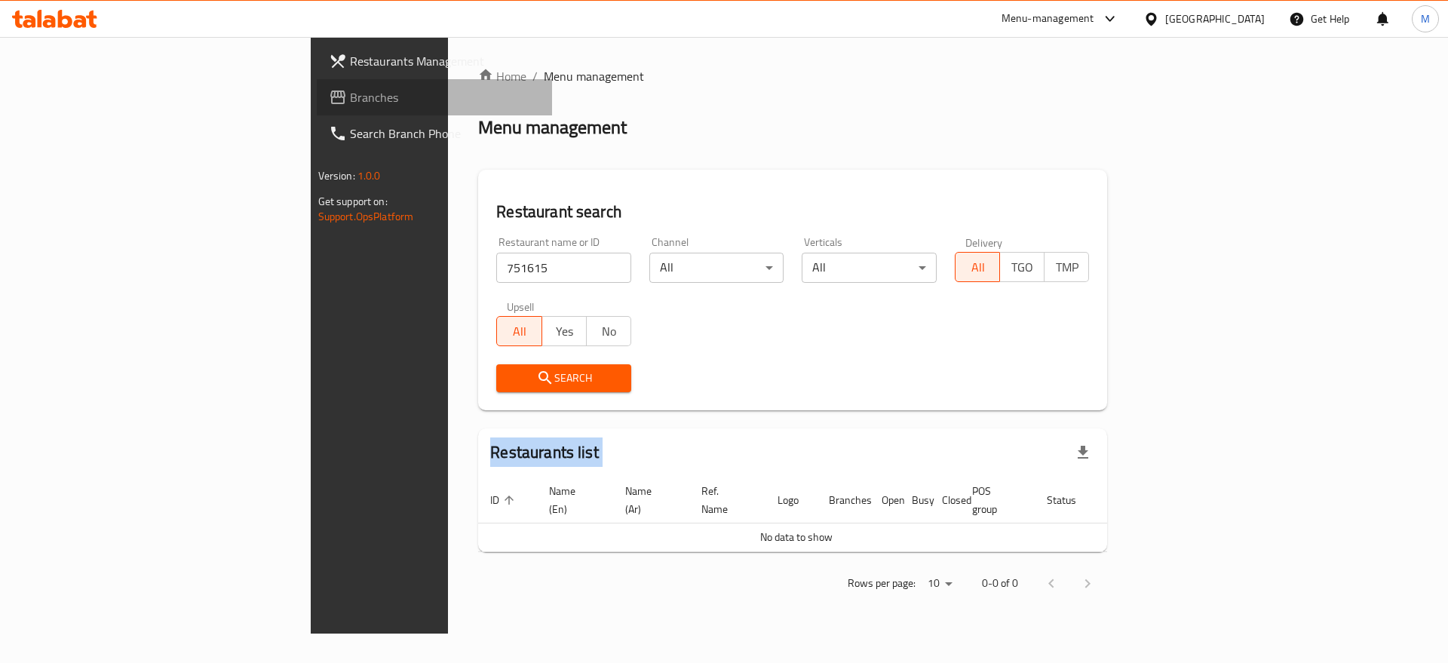
click at [350, 90] on span "Branches" at bounding box center [445, 97] width 191 height 18
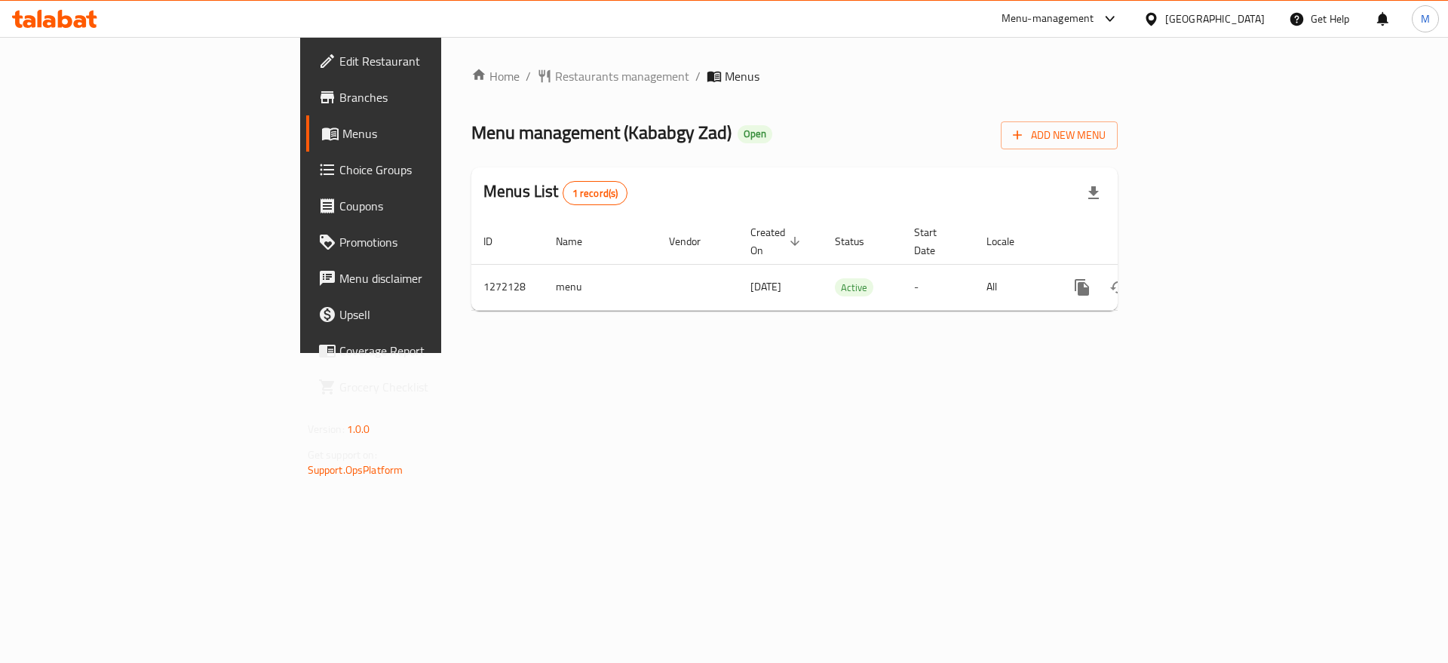
click at [1251, 17] on div "[GEOGRAPHIC_DATA]" at bounding box center [1215, 19] width 100 height 17
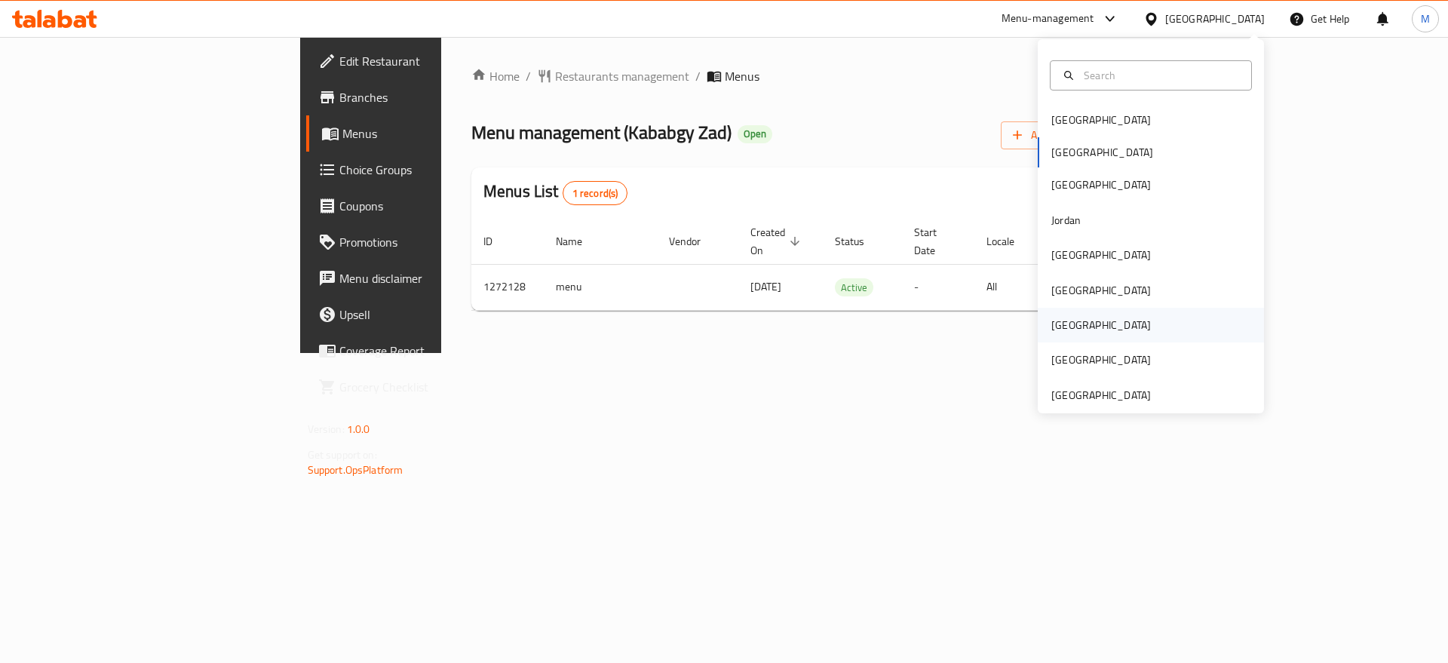
click at [1046, 311] on div "[GEOGRAPHIC_DATA]" at bounding box center [1101, 325] width 124 height 35
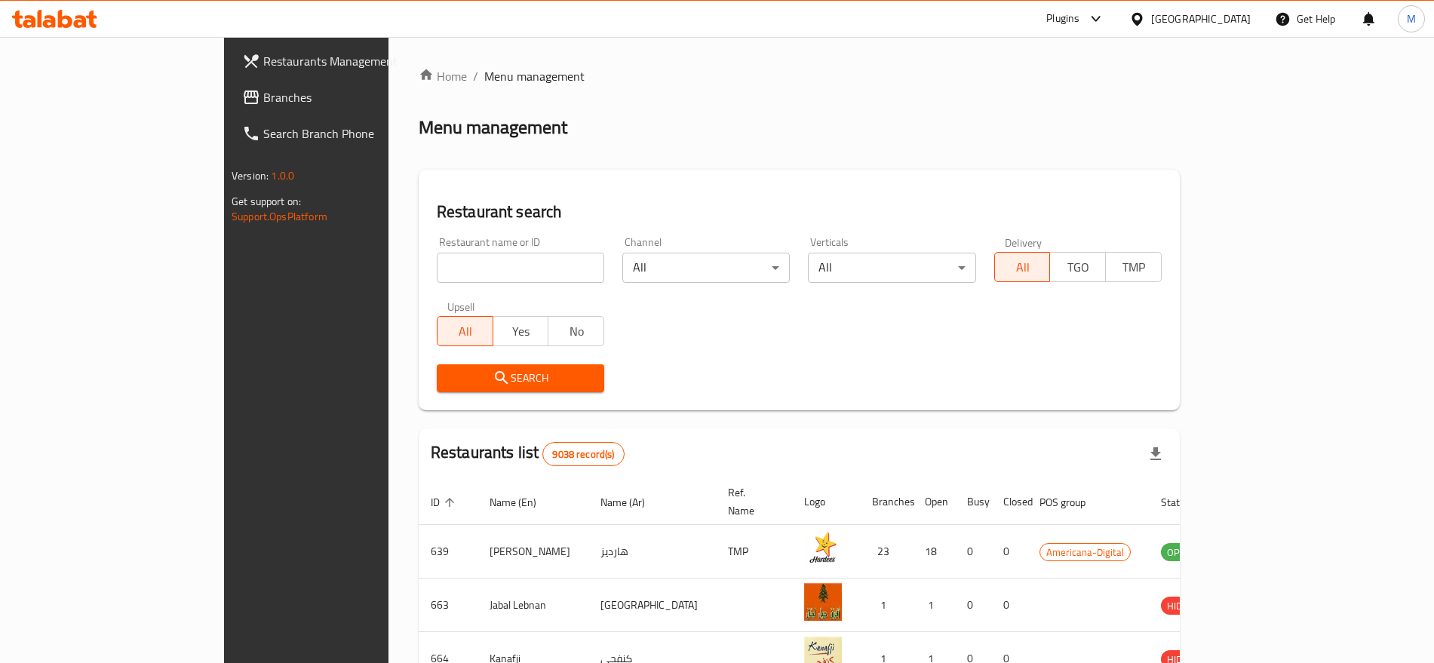
click at [263, 91] on span "Branches" at bounding box center [357, 97] width 188 height 18
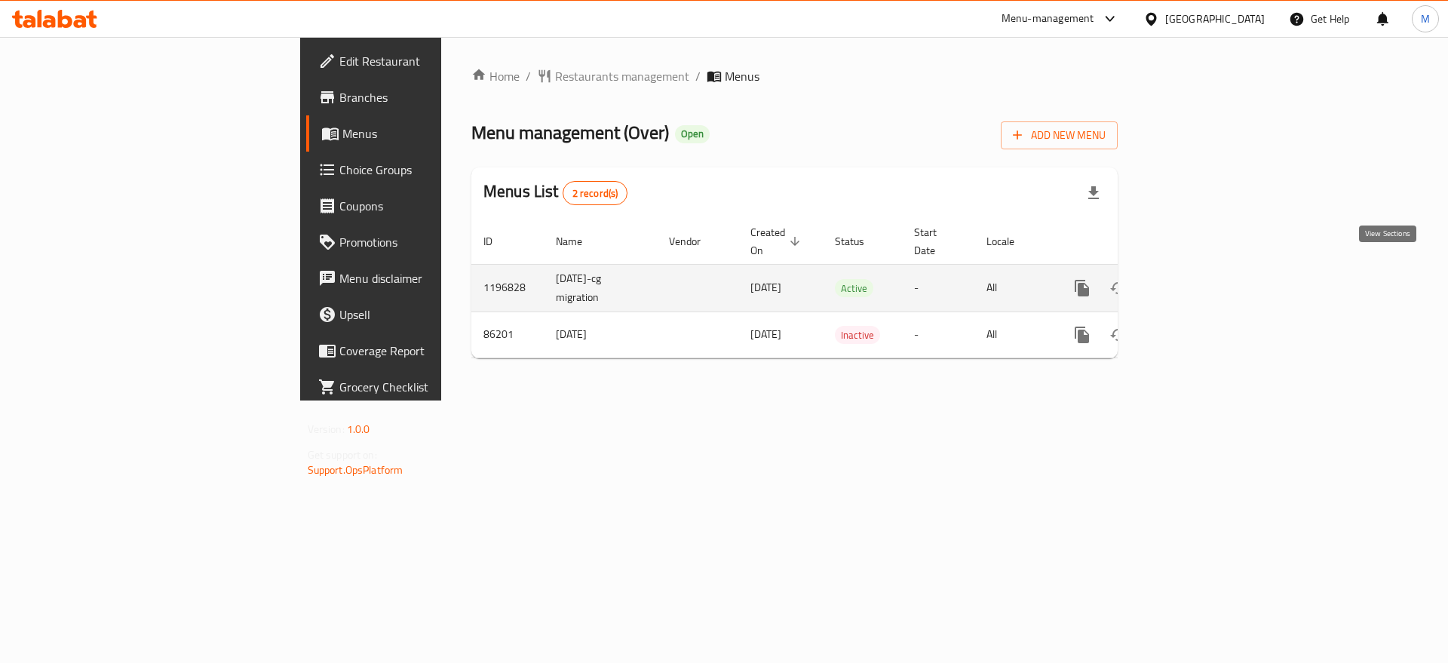
click at [1209, 275] on link "enhanced table" at bounding box center [1191, 288] width 36 height 36
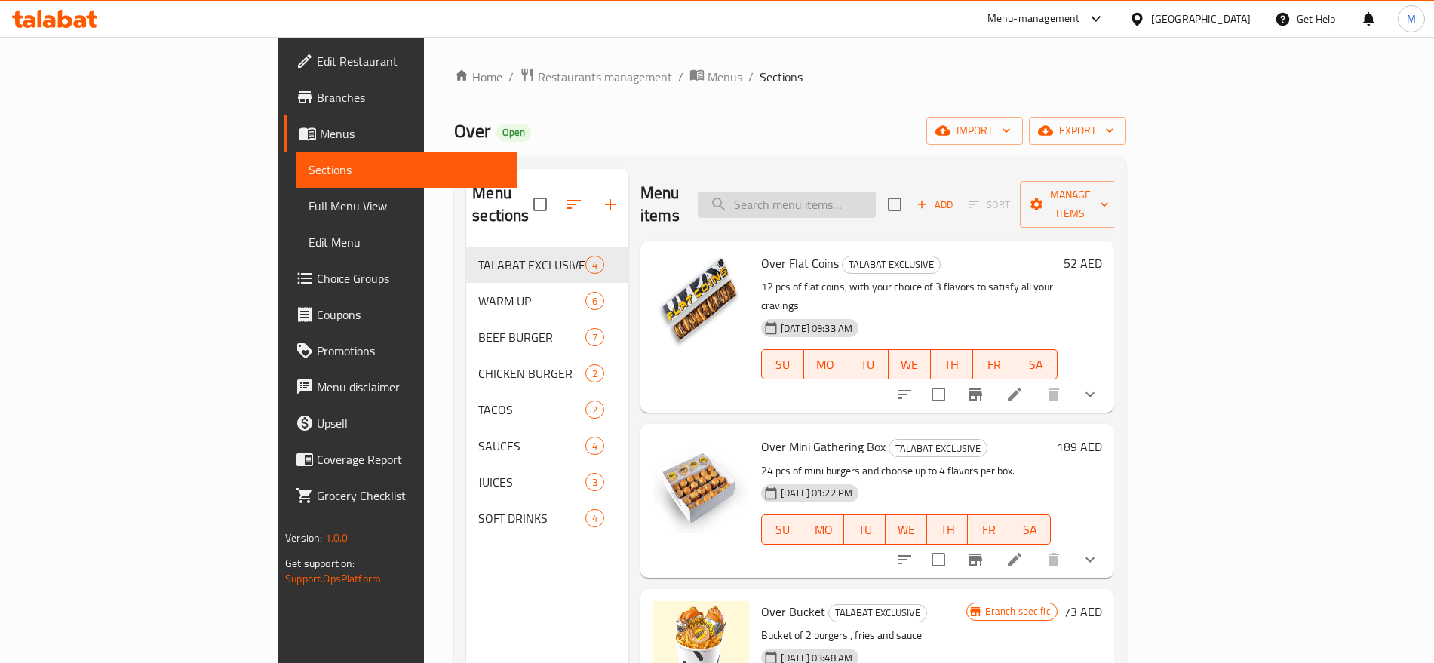
click at [876, 192] on input "search" at bounding box center [787, 205] width 178 height 26
paste input "653863"
type input "653863"
click at [317, 97] on span "Branches" at bounding box center [411, 97] width 188 height 18
